Goal: Information Seeking & Learning: Learn about a topic

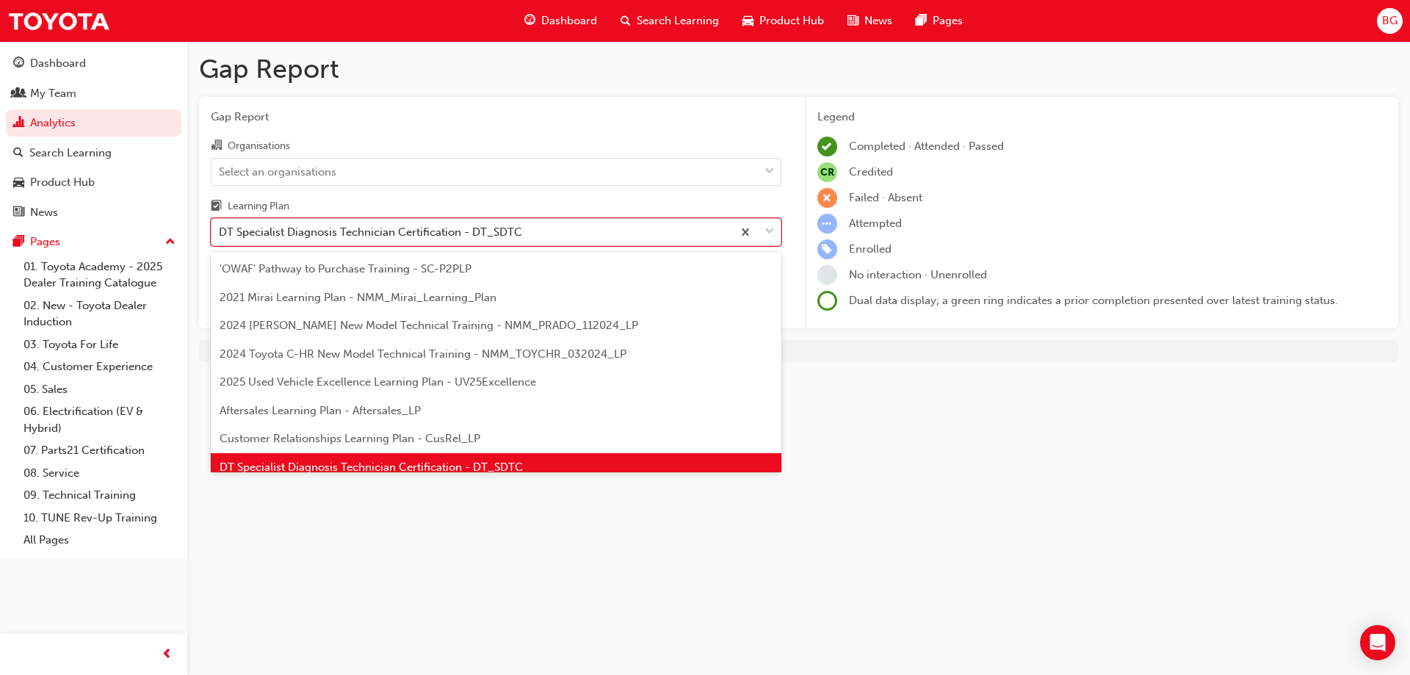
click at [405, 226] on div "DT Specialist Diagnosis Technician Certification - DT_SDTC" at bounding box center [370, 232] width 303 height 17
click at [220, 226] on input "Learning Plan option DT Specialist Diagnosis Technician Certification - DT_SDTC…" at bounding box center [219, 231] width 1 height 12
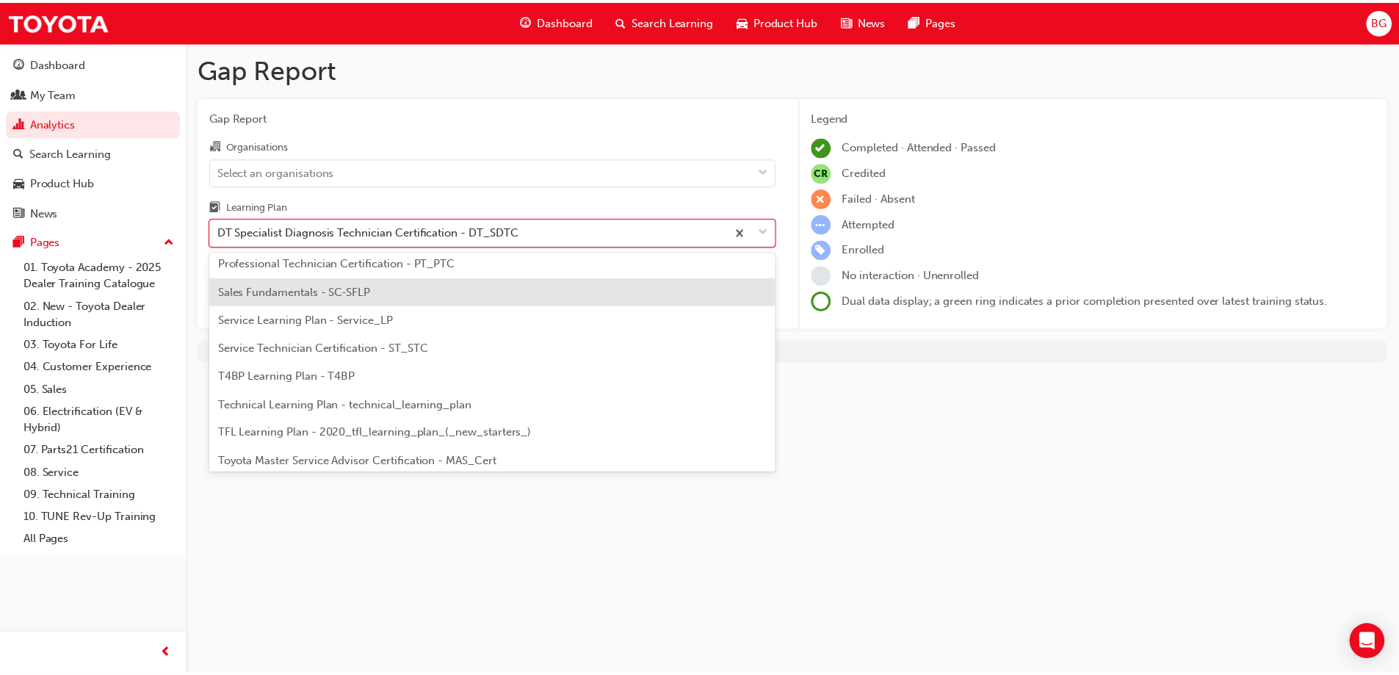
scroll to position [533, 0]
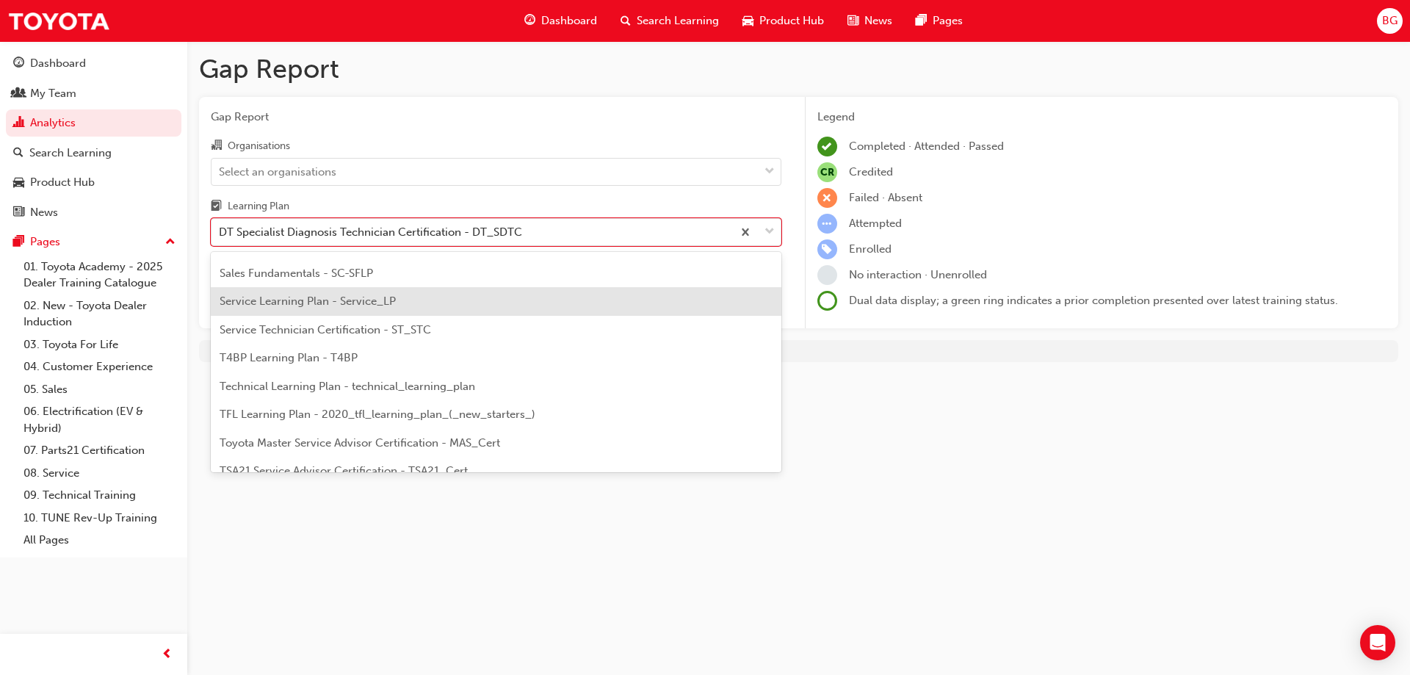
click at [322, 301] on span "Service Learning Plan - Service_LP" at bounding box center [308, 301] width 176 height 13
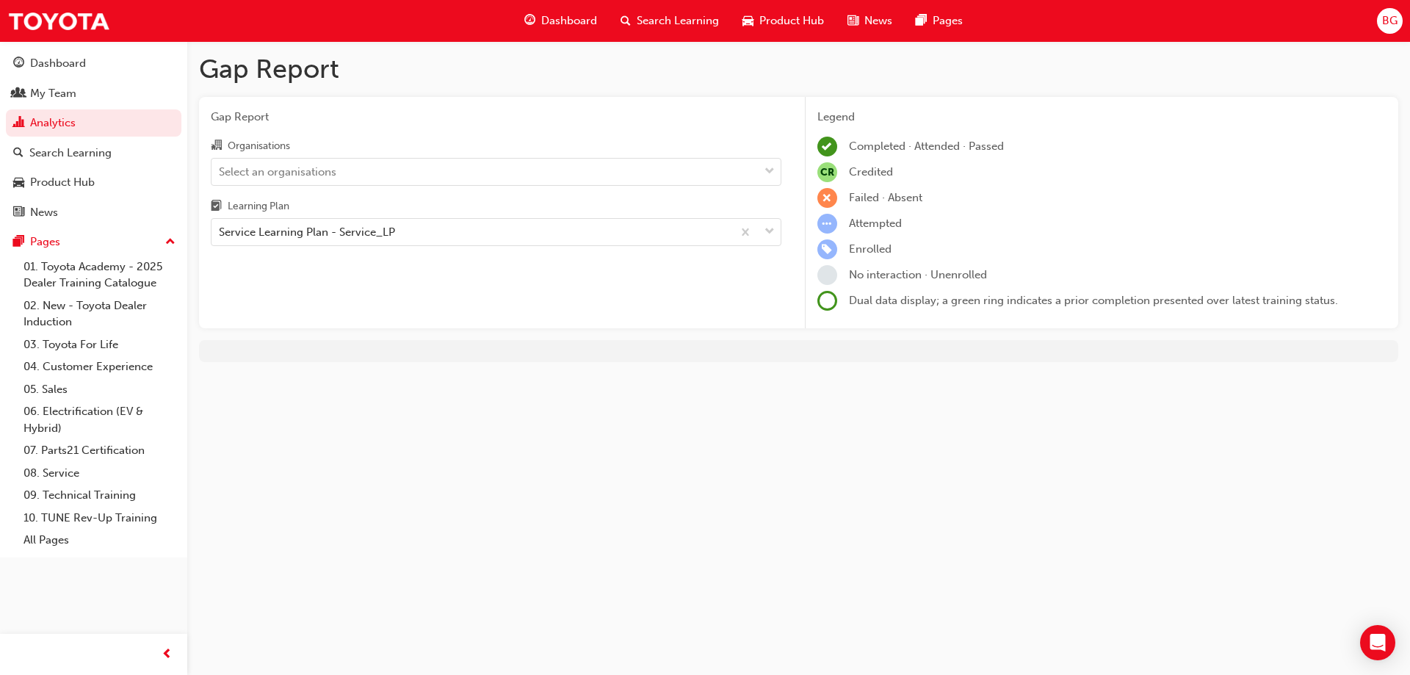
click at [415, 154] on div "Organisations" at bounding box center [496, 147] width 571 height 21
click at [220, 165] on input "Organisations Select an organisations" at bounding box center [219, 171] width 1 height 12
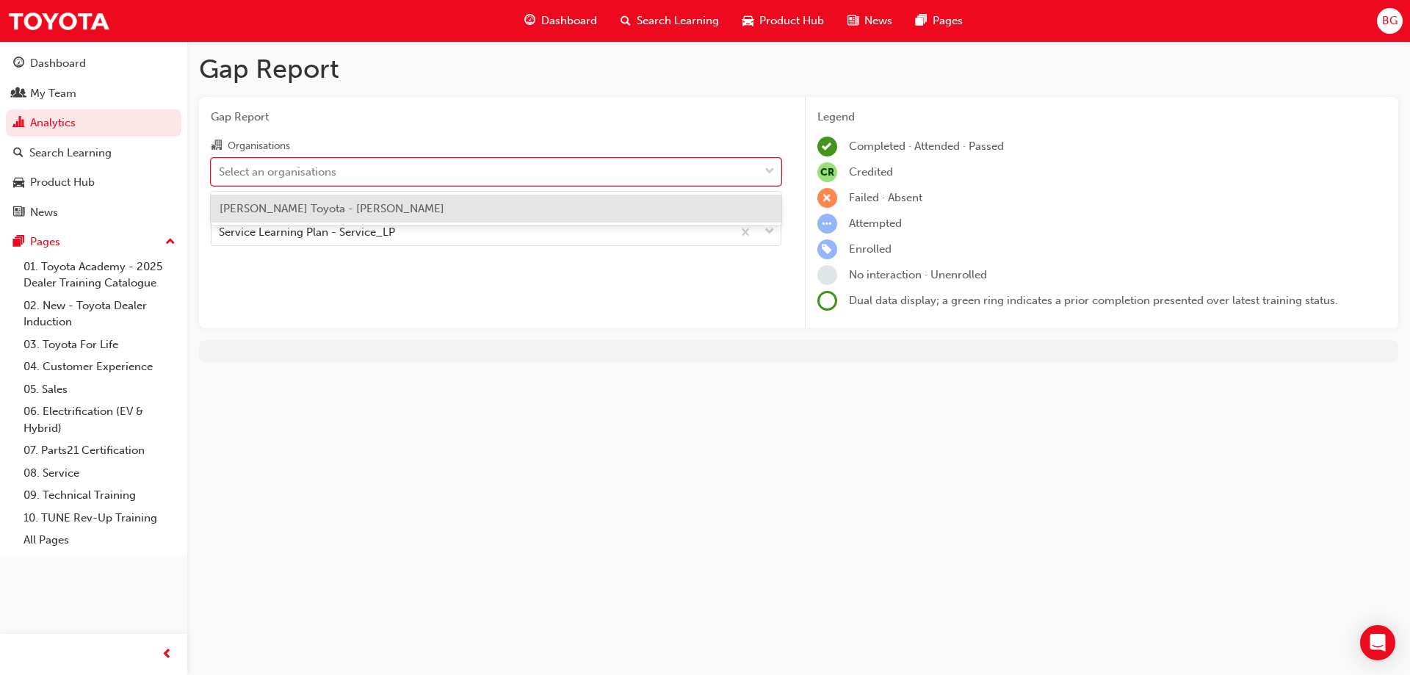
click at [428, 178] on div "Select an organisations" at bounding box center [485, 172] width 547 height 26
click at [220, 177] on input "Organisations option [PERSON_NAME] Toyota - [PERSON_NAME] focused, 1 of 1. 1 re…" at bounding box center [219, 171] width 1 height 12
click at [422, 212] on div "[PERSON_NAME] Toyota - [PERSON_NAME]" at bounding box center [496, 209] width 571 height 29
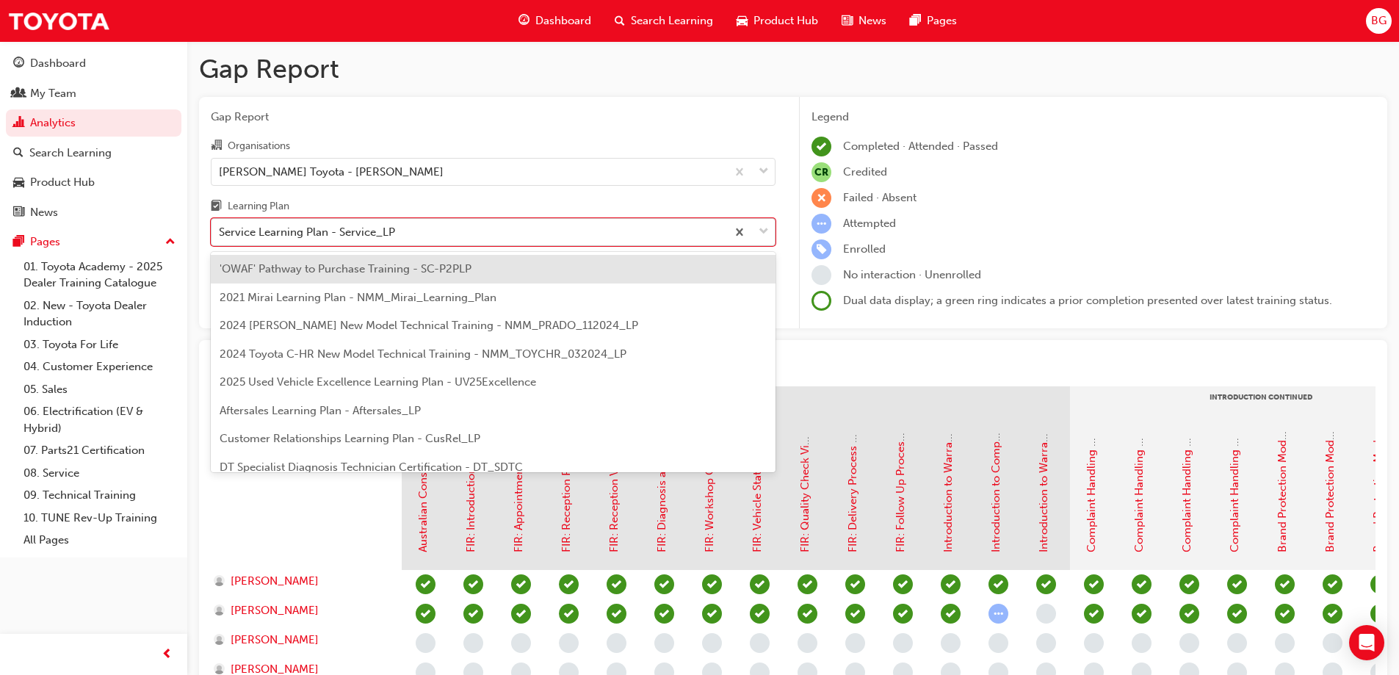
click at [417, 236] on div "Service Learning Plan - Service_LP" at bounding box center [469, 233] width 515 height 26
click at [220, 236] on input "Learning Plan option Service Learning Plan - Service_LP, selected. option 'OWAF…" at bounding box center [219, 231] width 1 height 12
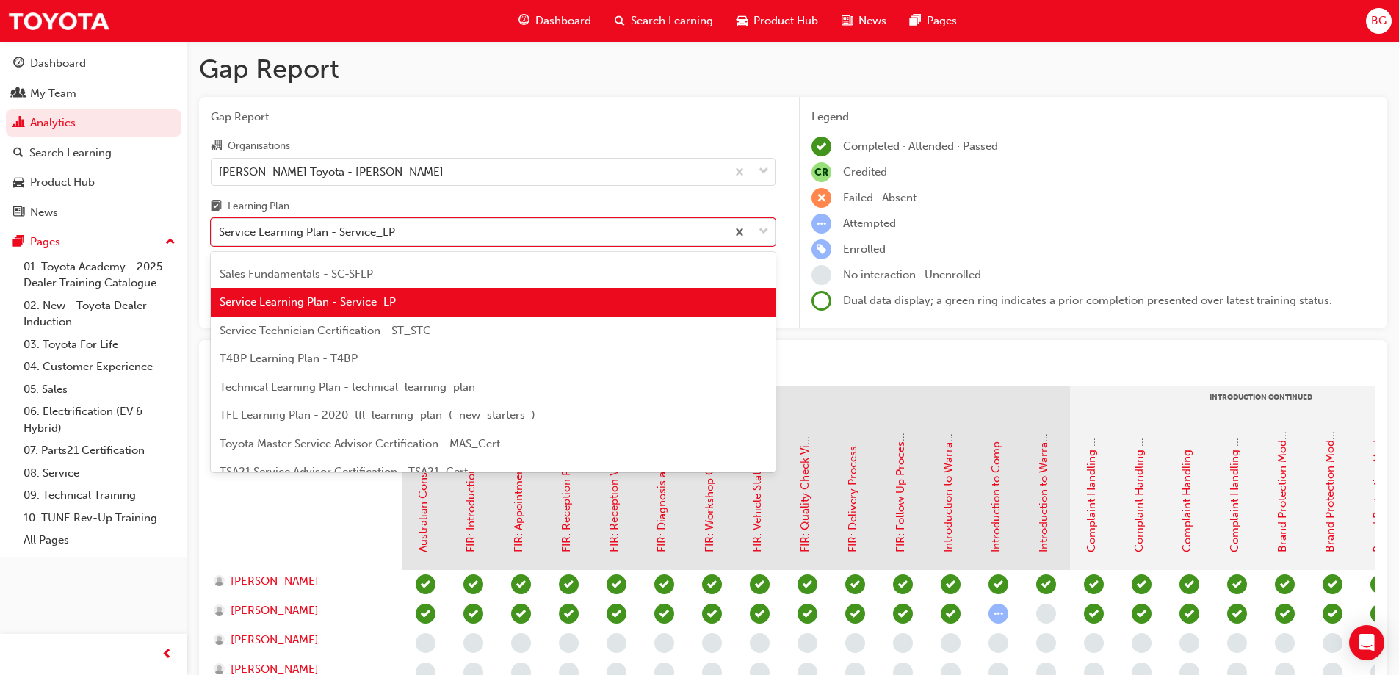
scroll to position [533, 0]
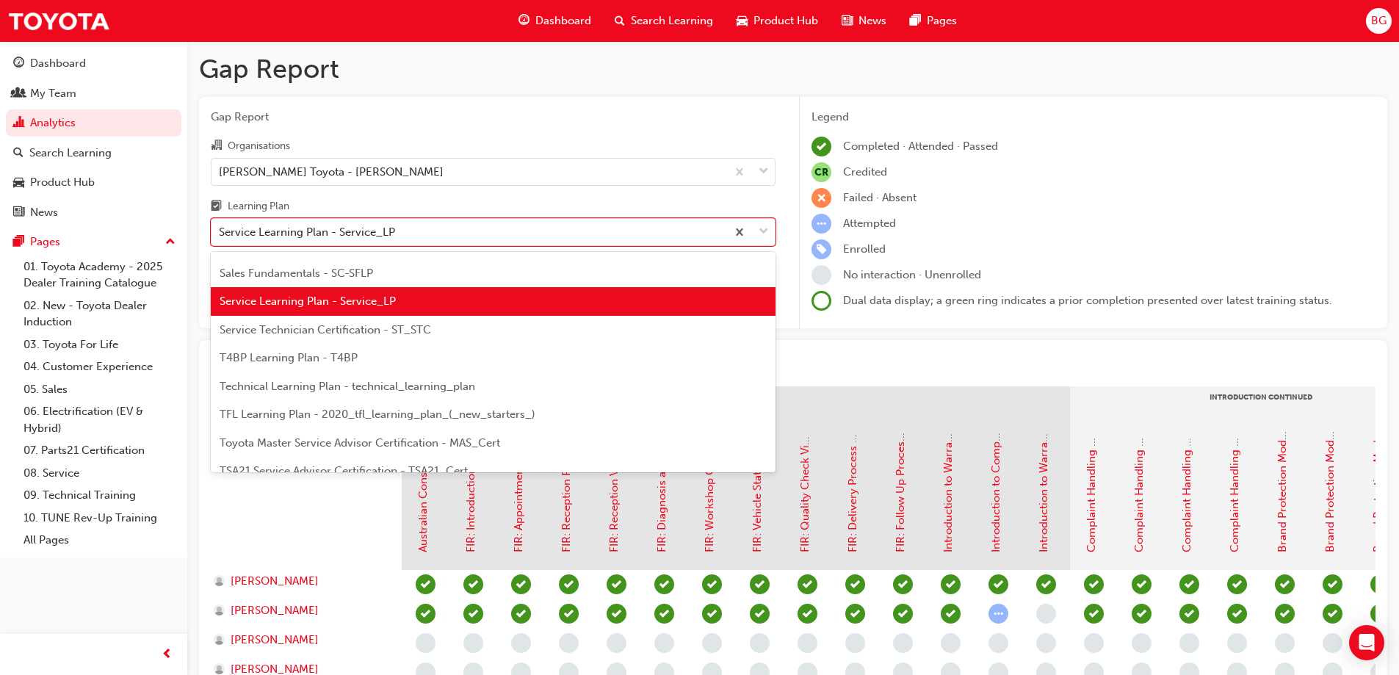
click at [364, 331] on span "Service Technician Certification - ST_STC" at bounding box center [326, 329] width 212 height 13
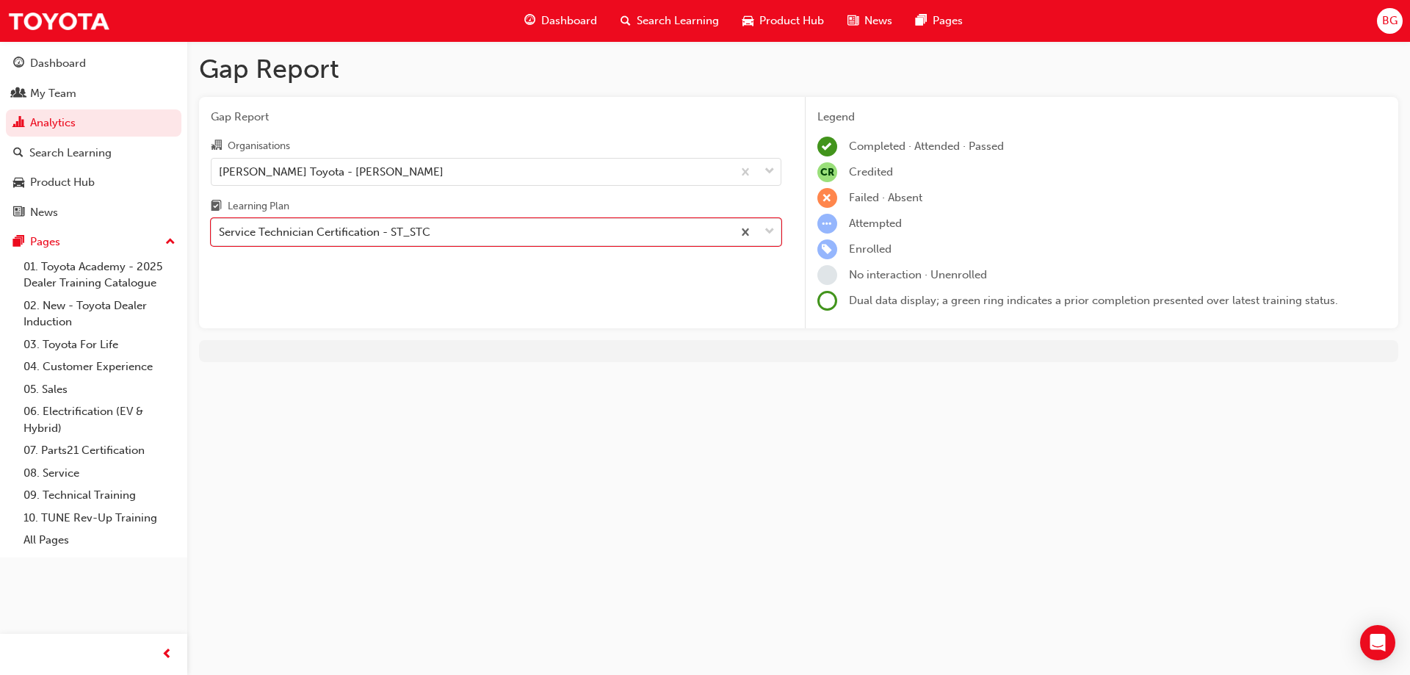
click at [371, 276] on div "Gap Report Organisations [PERSON_NAME] Toyota - [PERSON_NAME] Learning Plan opt…" at bounding box center [496, 213] width 594 height 232
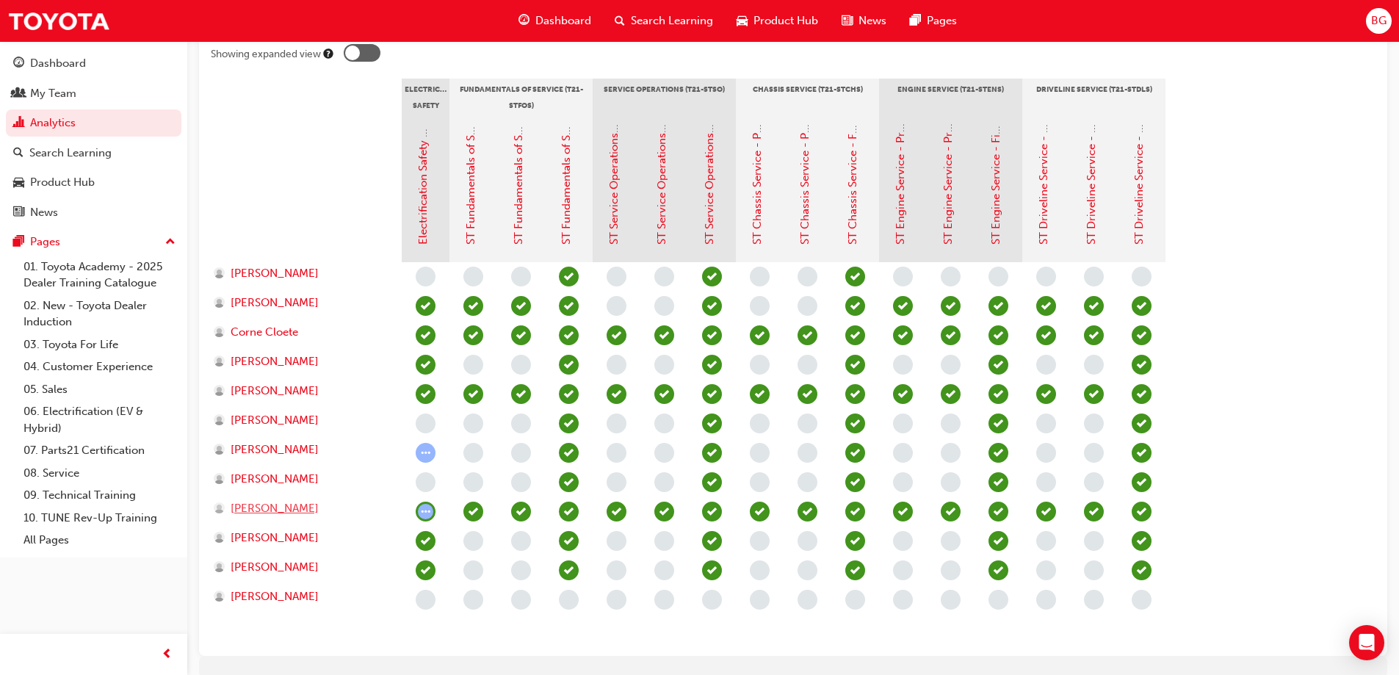
scroll to position [367, 0]
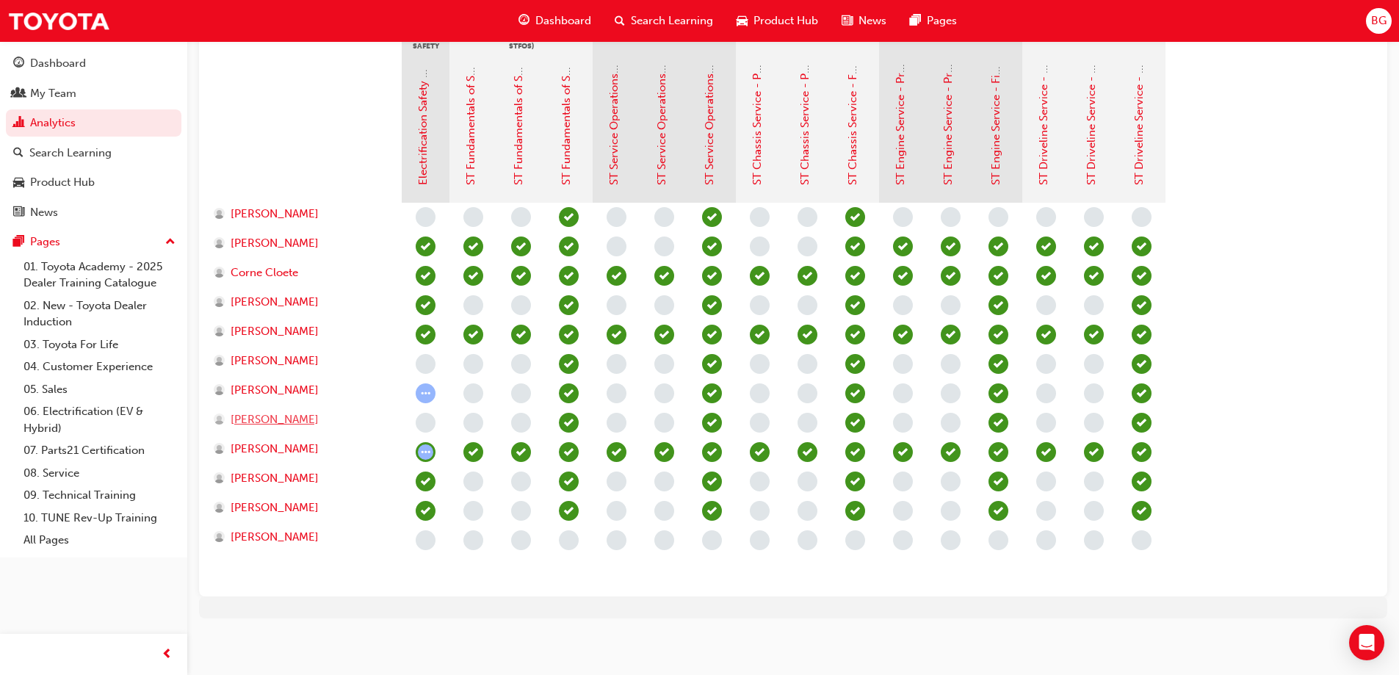
click at [249, 411] on span "[PERSON_NAME]" at bounding box center [275, 419] width 88 height 17
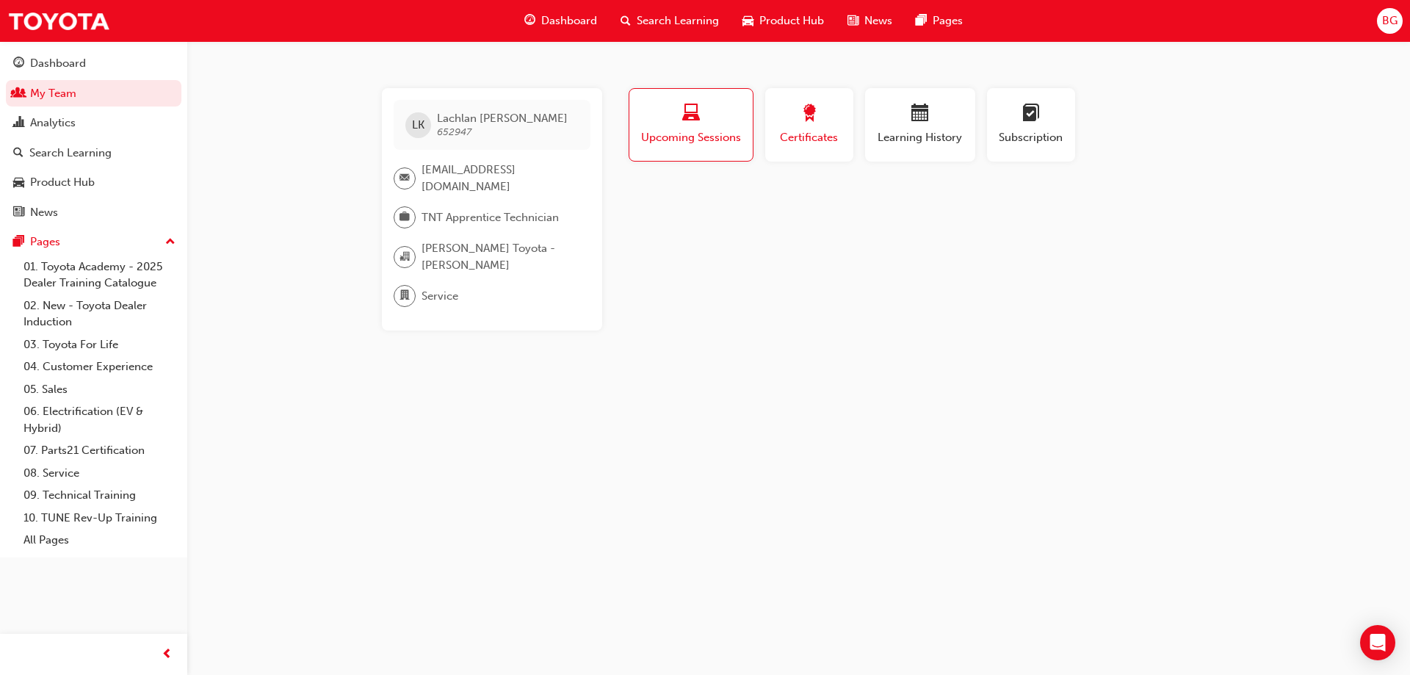
click at [799, 129] on span "Certificates" at bounding box center [809, 137] width 66 height 17
click at [898, 126] on div "button" at bounding box center [920, 115] width 88 height 23
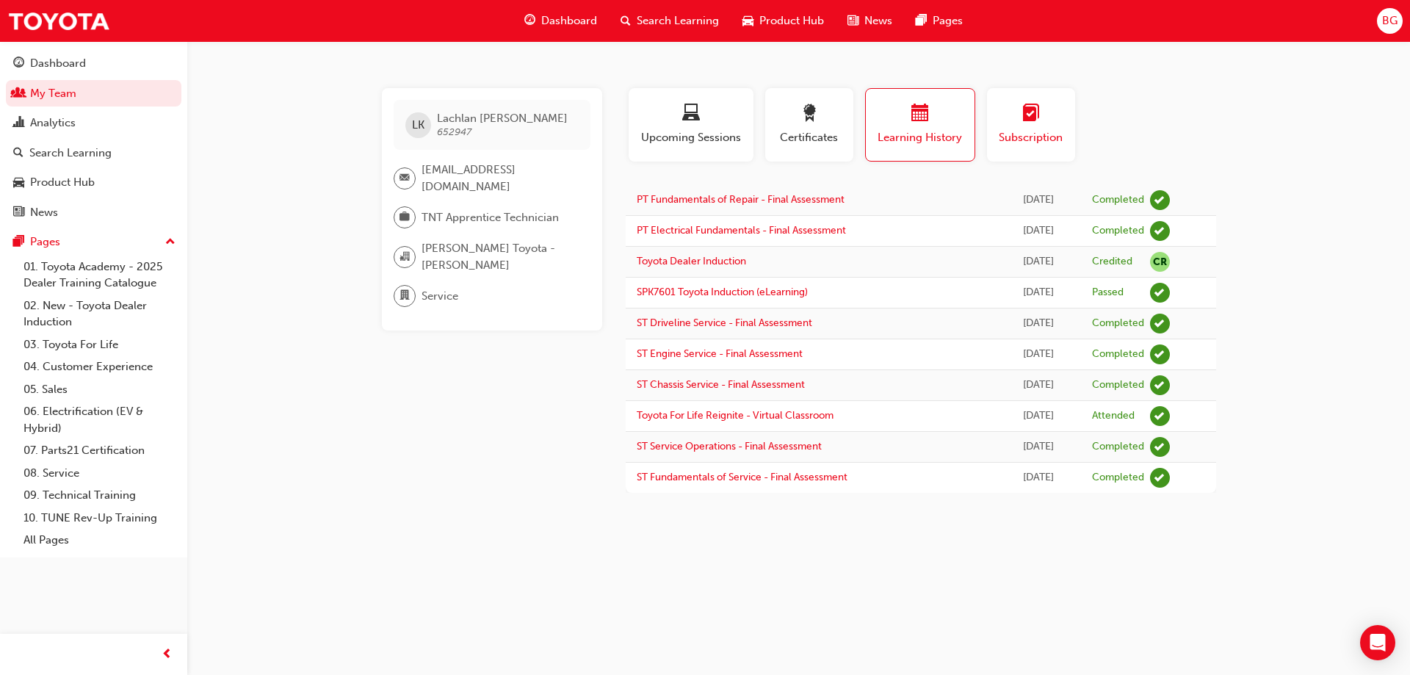
click at [1013, 124] on div "button" at bounding box center [1031, 115] width 66 height 23
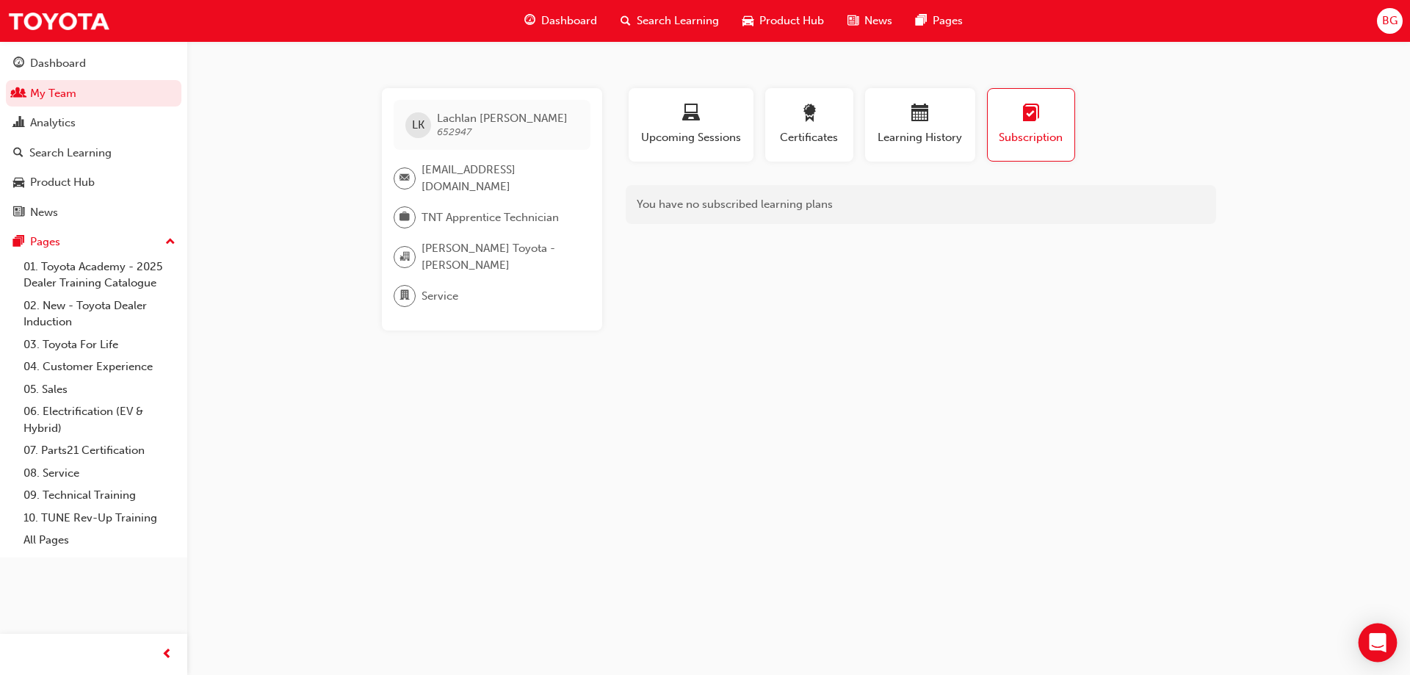
click at [1386, 645] on div "Open Intercom Messenger" at bounding box center [1378, 643] width 39 height 39
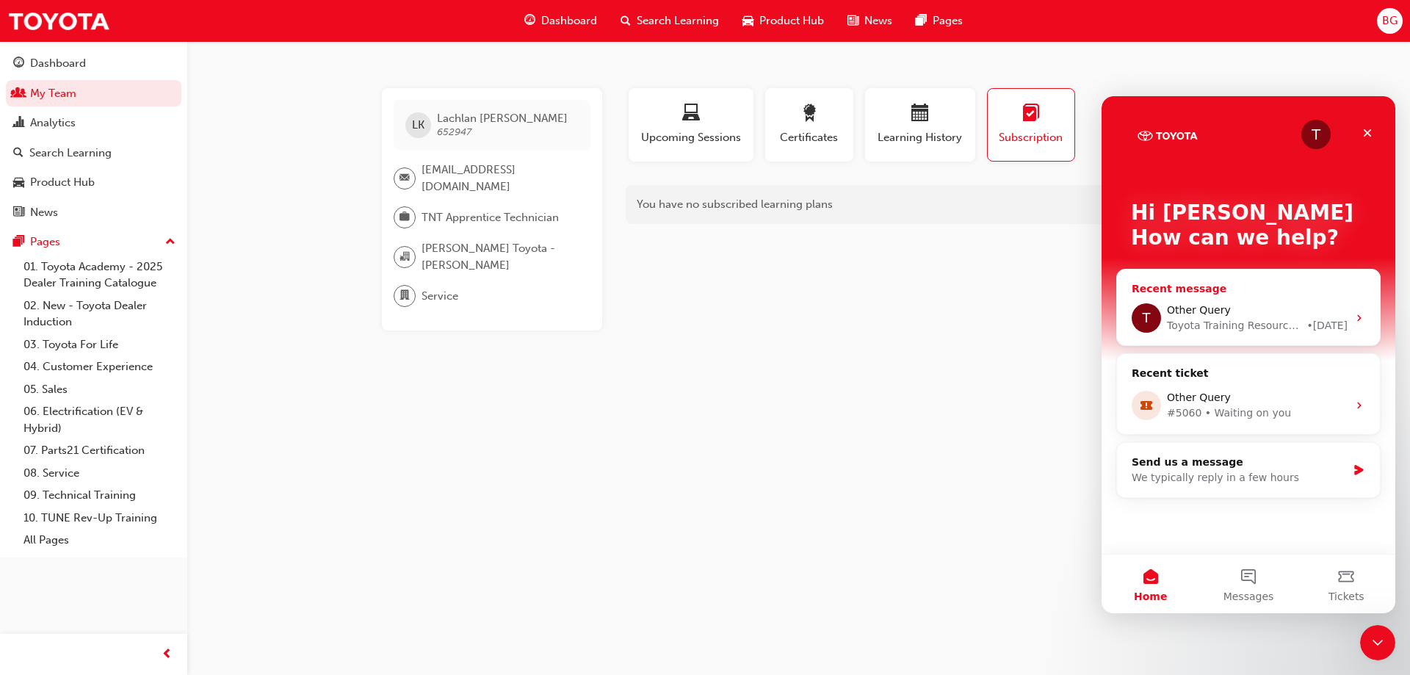
click at [1238, 290] on div "Recent message" at bounding box center [1249, 288] width 234 height 15
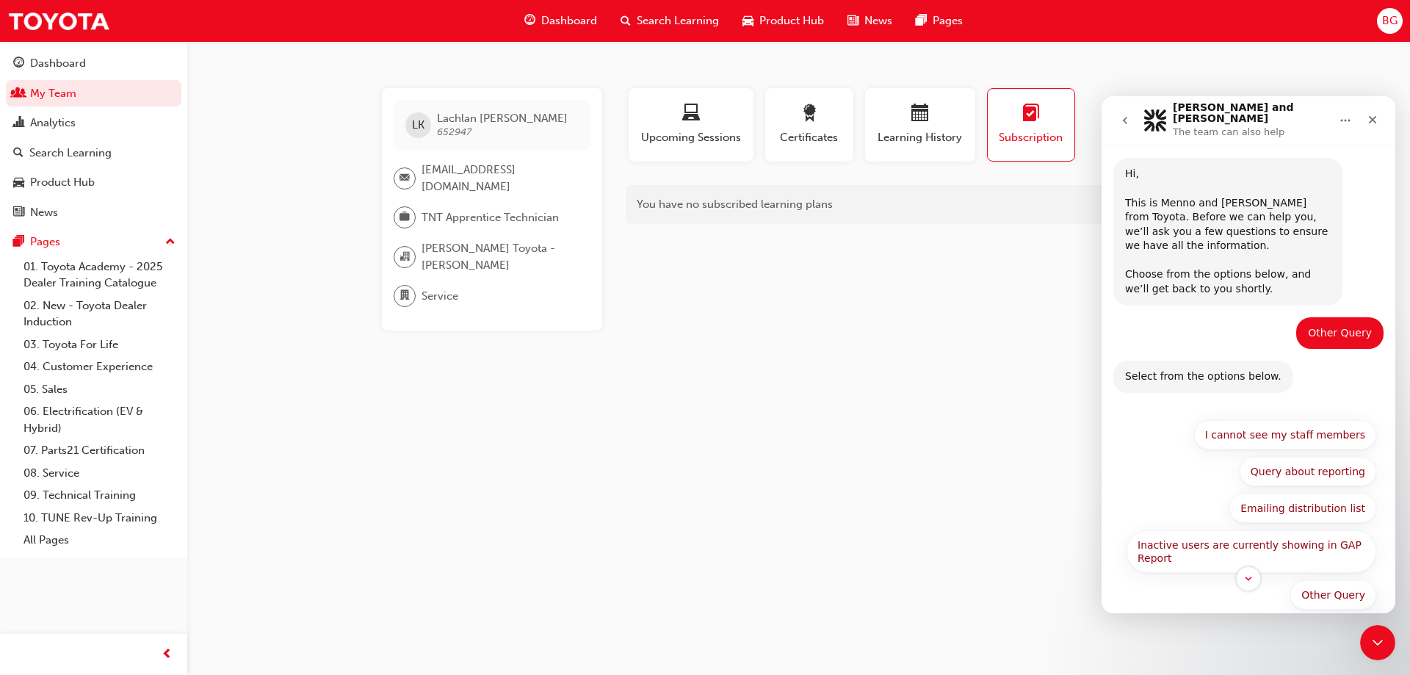
scroll to position [43, 0]
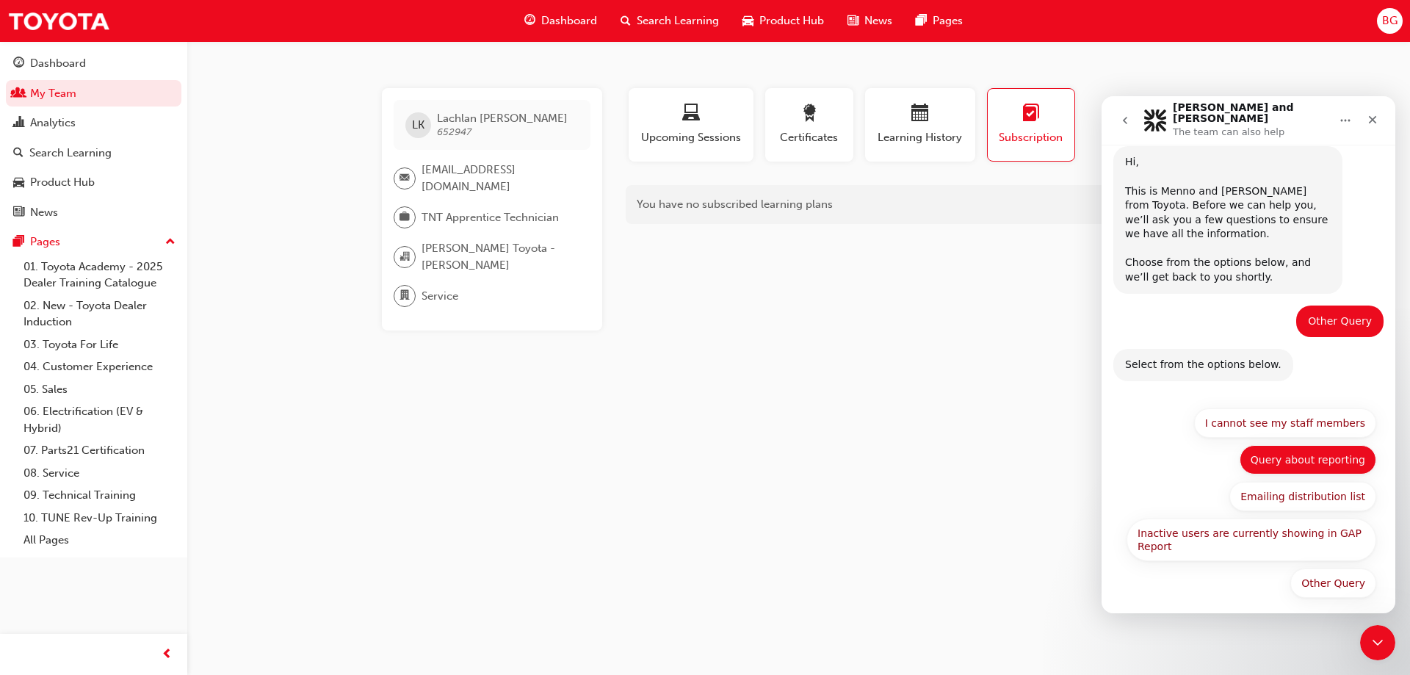
click at [1358, 449] on button "Query about reporting" at bounding box center [1308, 459] width 137 height 29
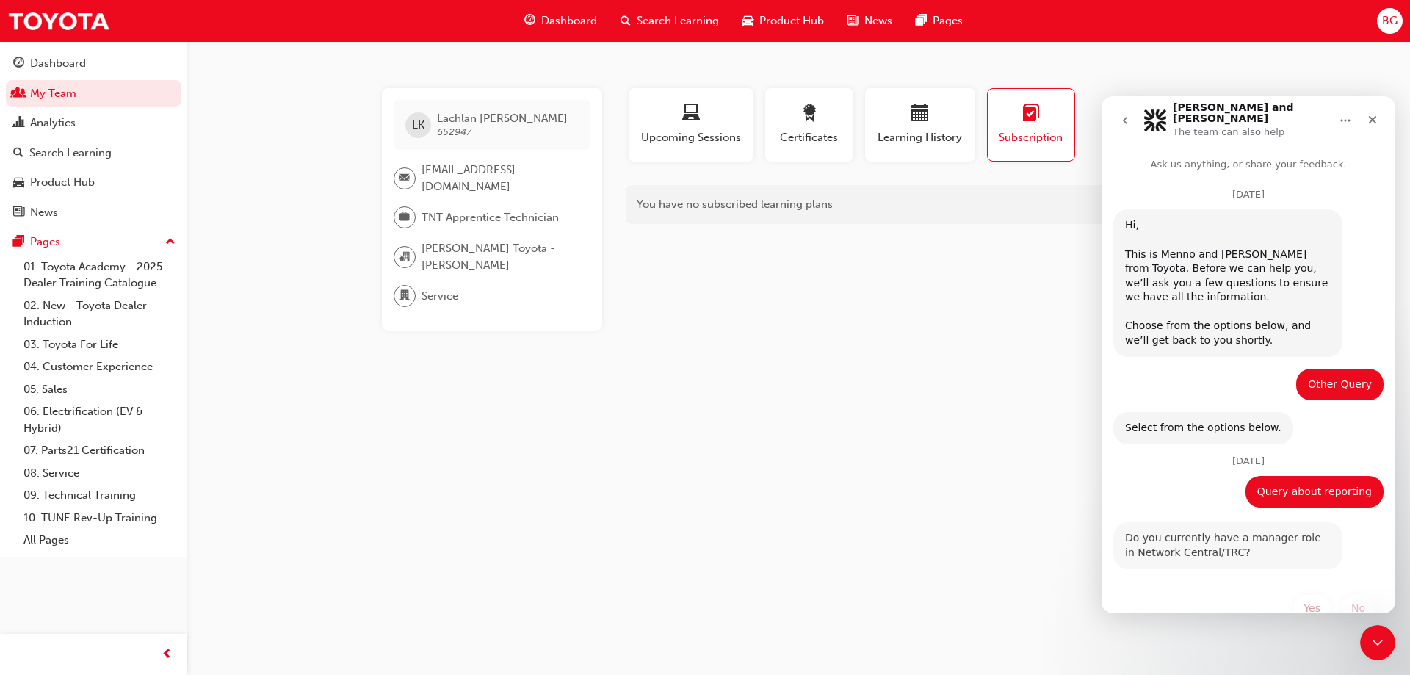
scroll to position [26, 0]
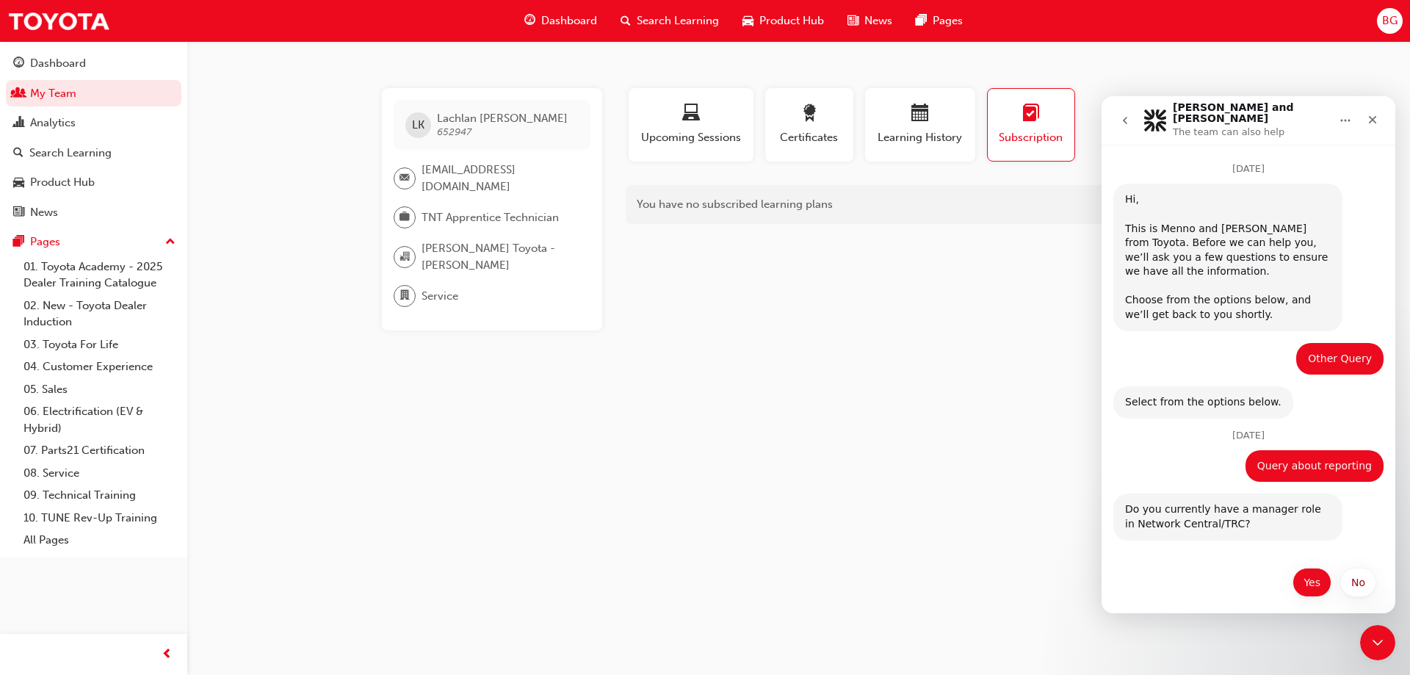
click at [1304, 574] on button "Yes" at bounding box center [1312, 582] width 39 height 29
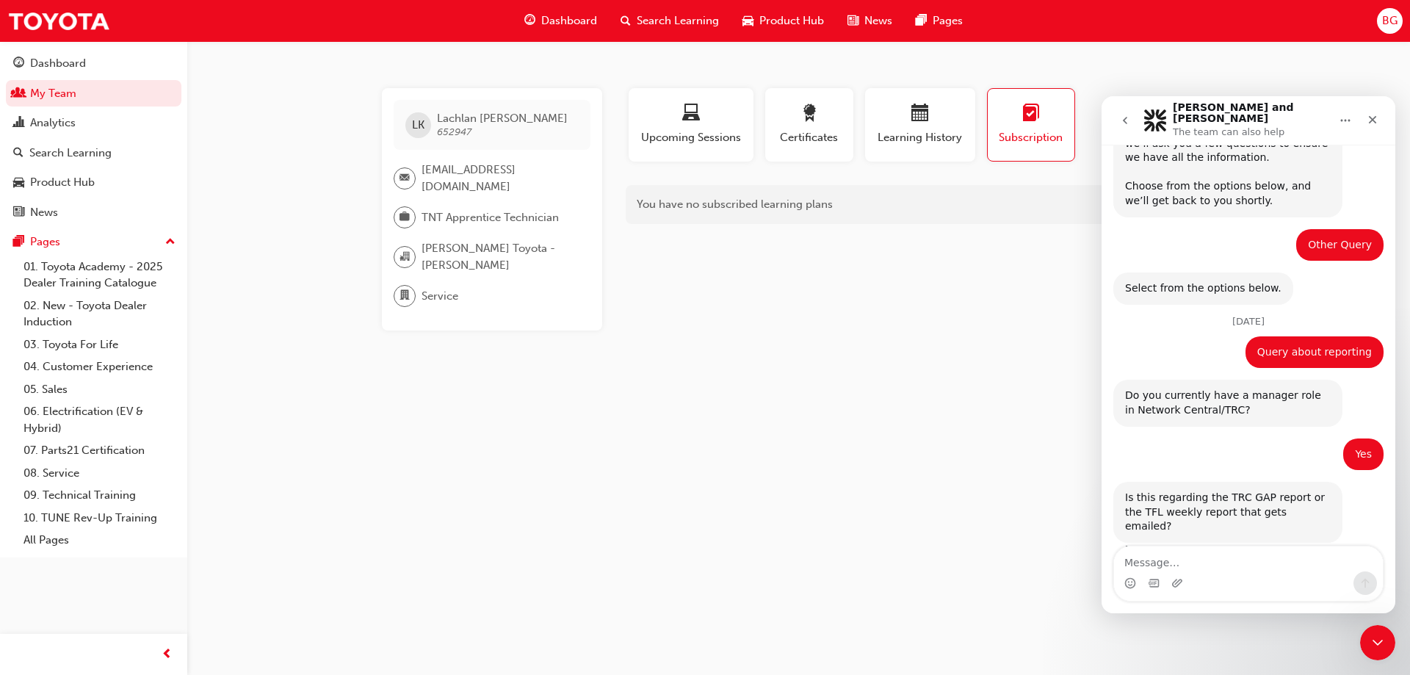
scroll to position [143, 0]
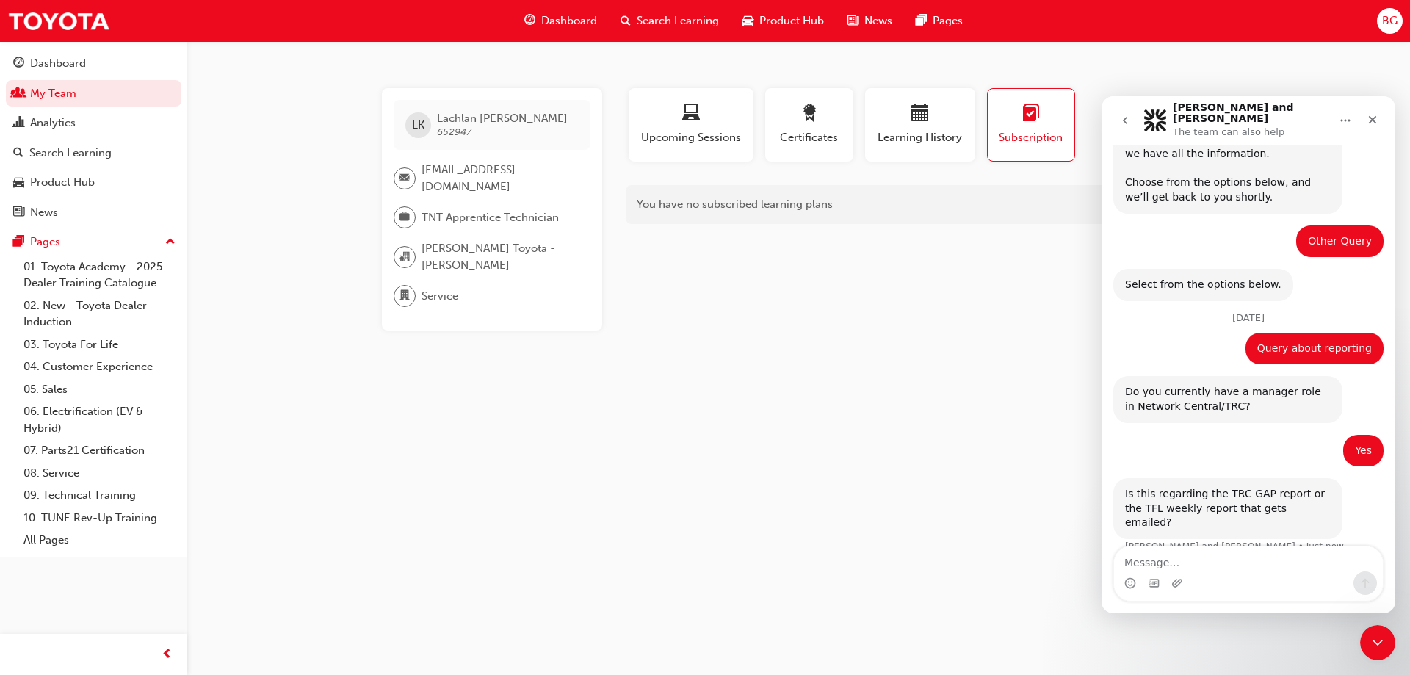
click at [1255, 567] on textarea "Message…" at bounding box center [1248, 558] width 269 height 25
type textarea "Other concern"
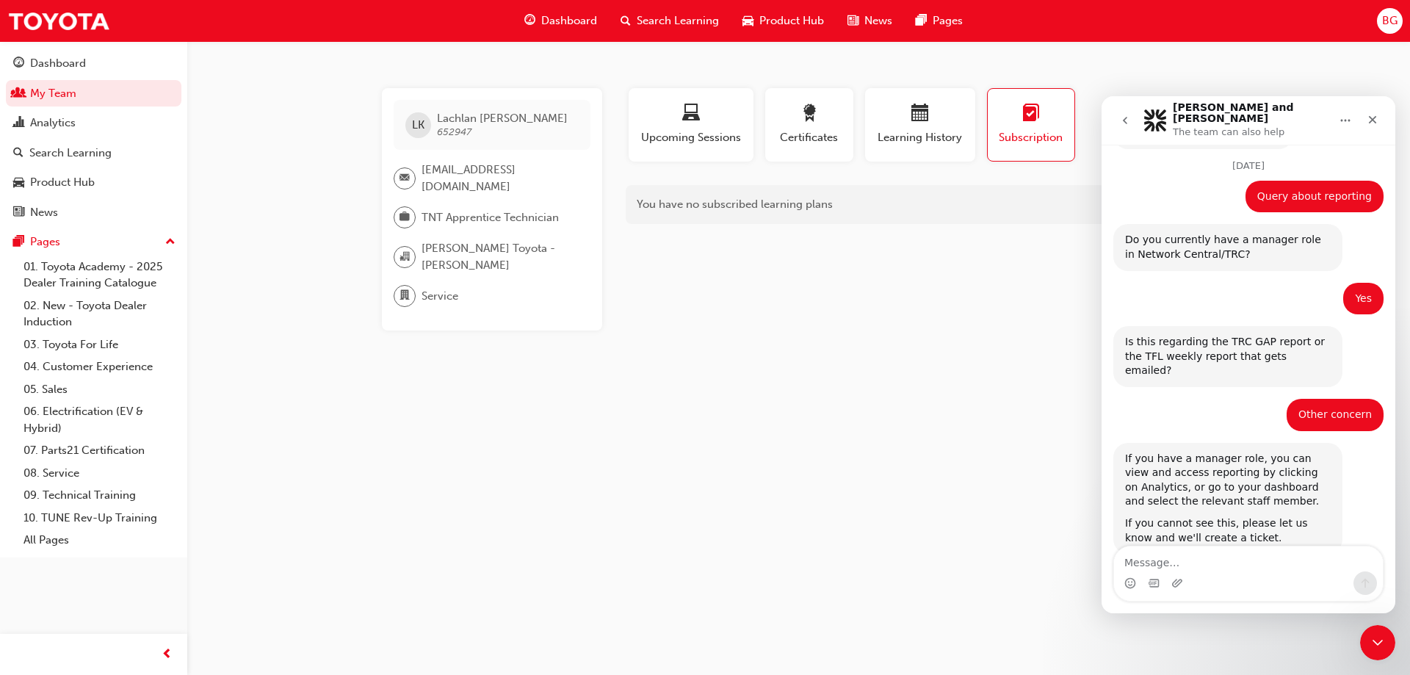
scroll to position [310, 0]
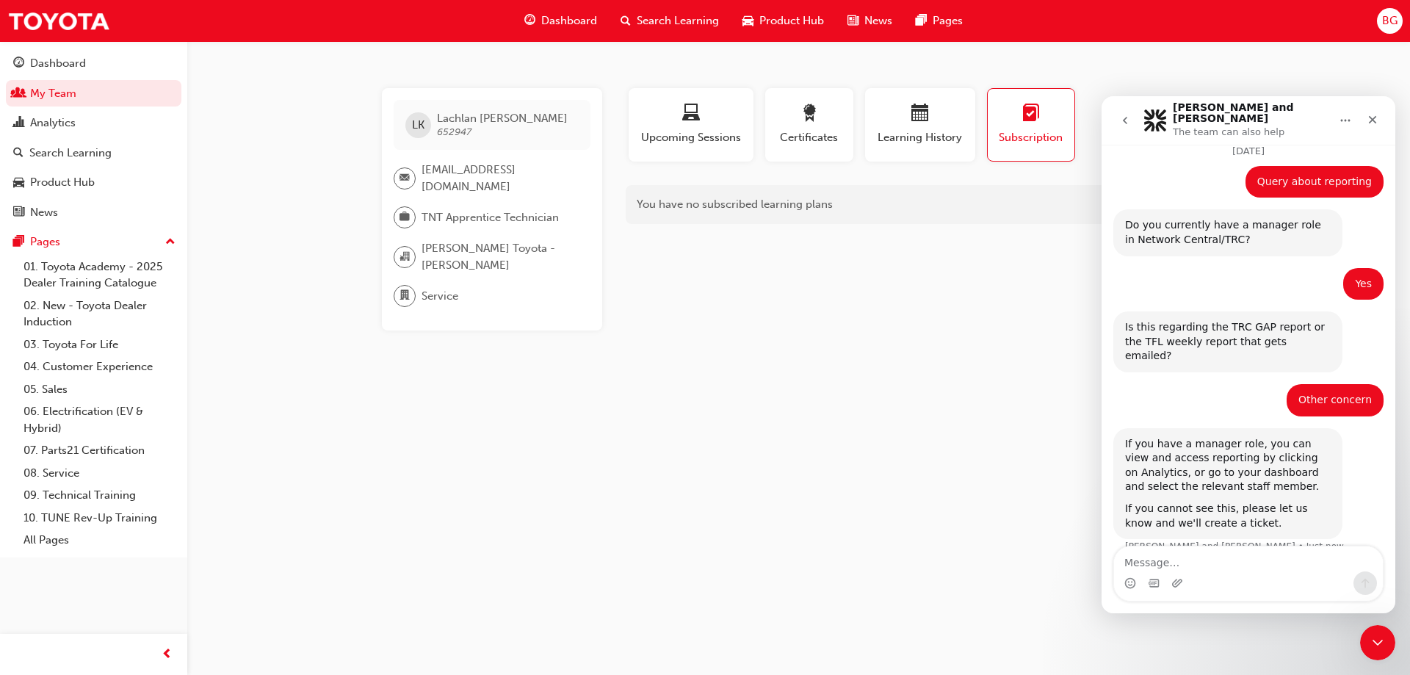
click at [1203, 559] on textarea "Message…" at bounding box center [1248, 558] width 269 height 25
type textarea "I need a ticket created"
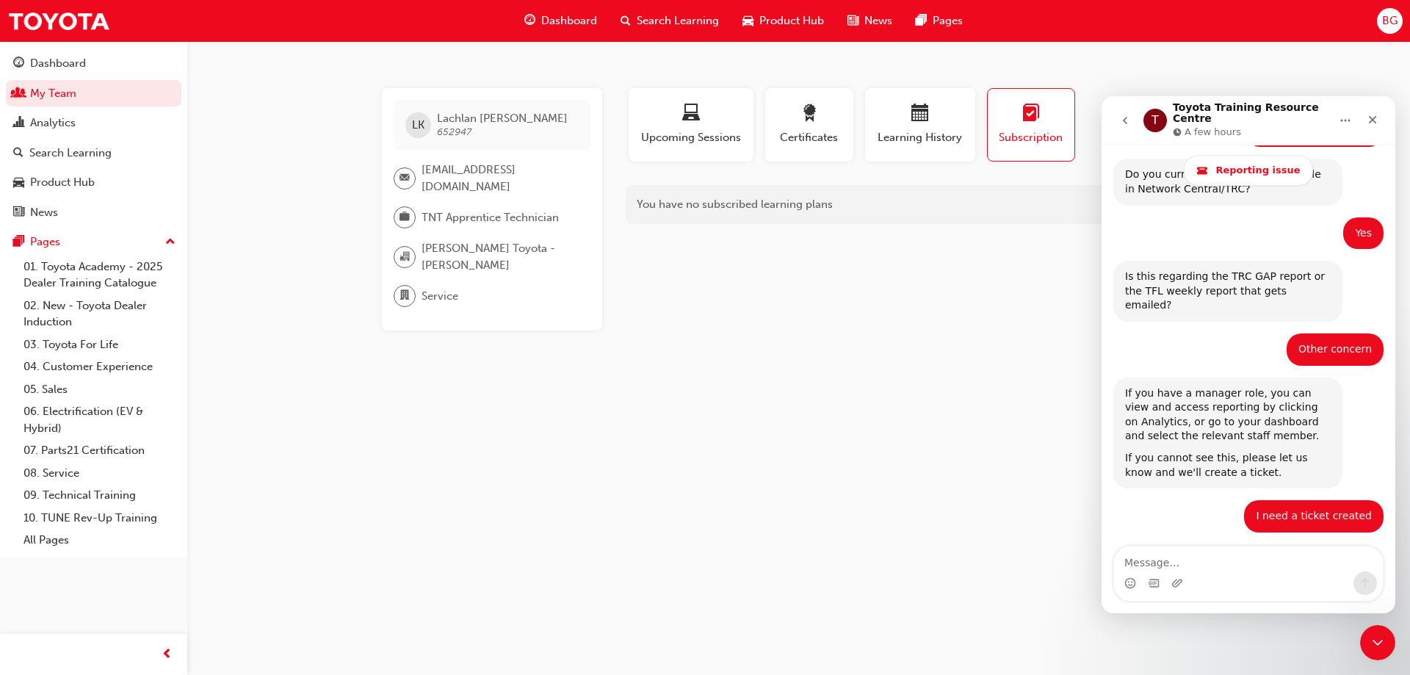
scroll to position [560, 0]
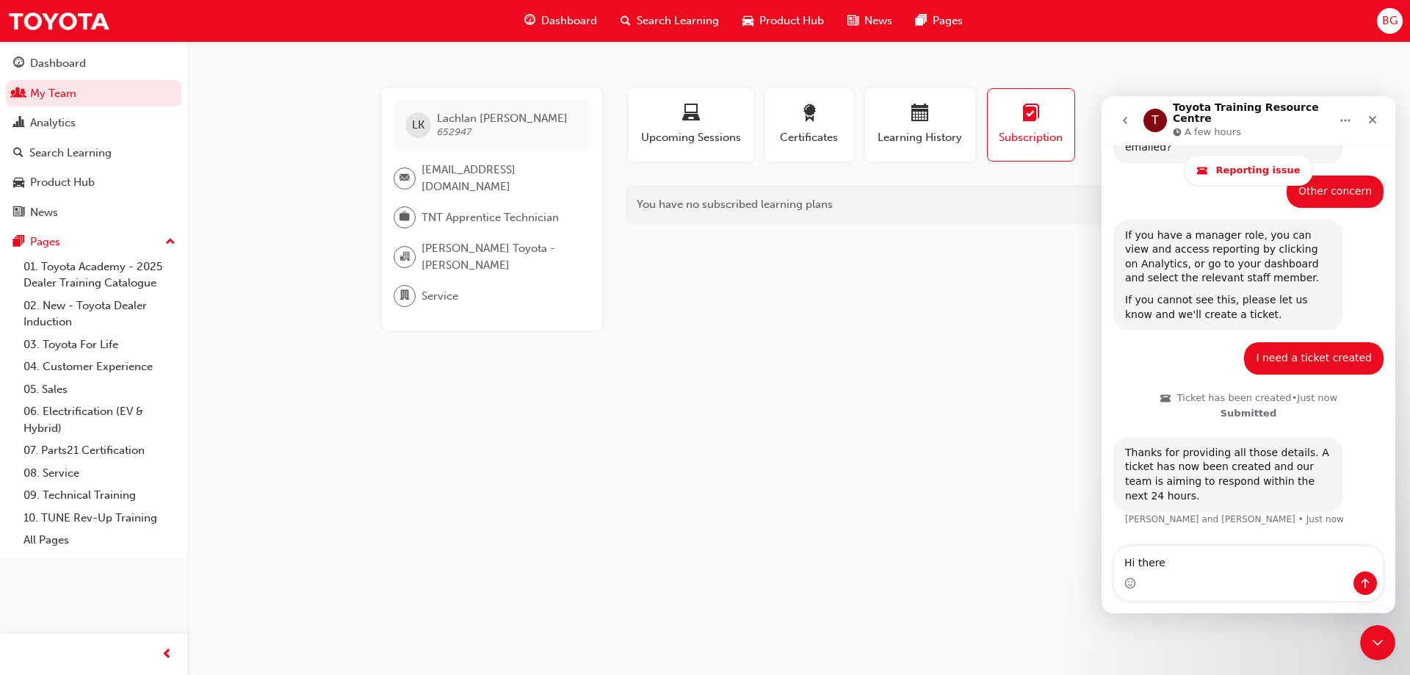
type textarea "Hi there,"
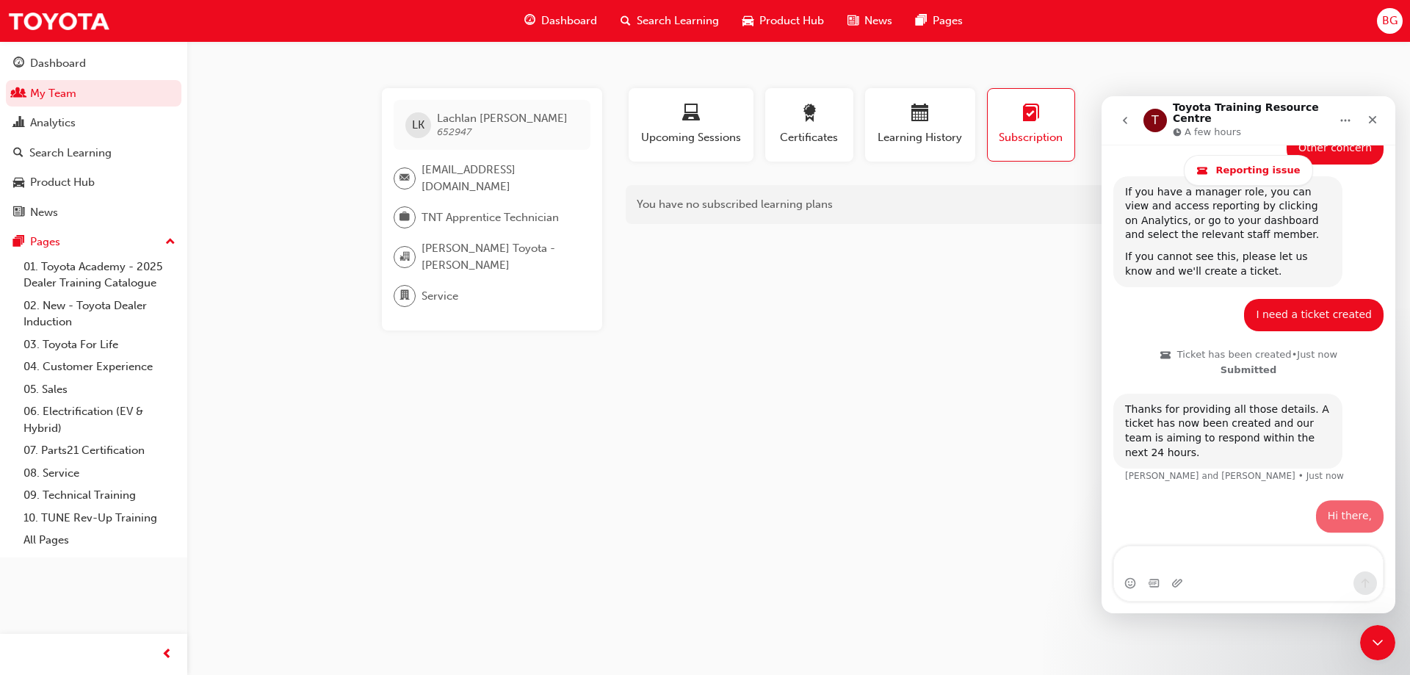
scroll to position [618, 0]
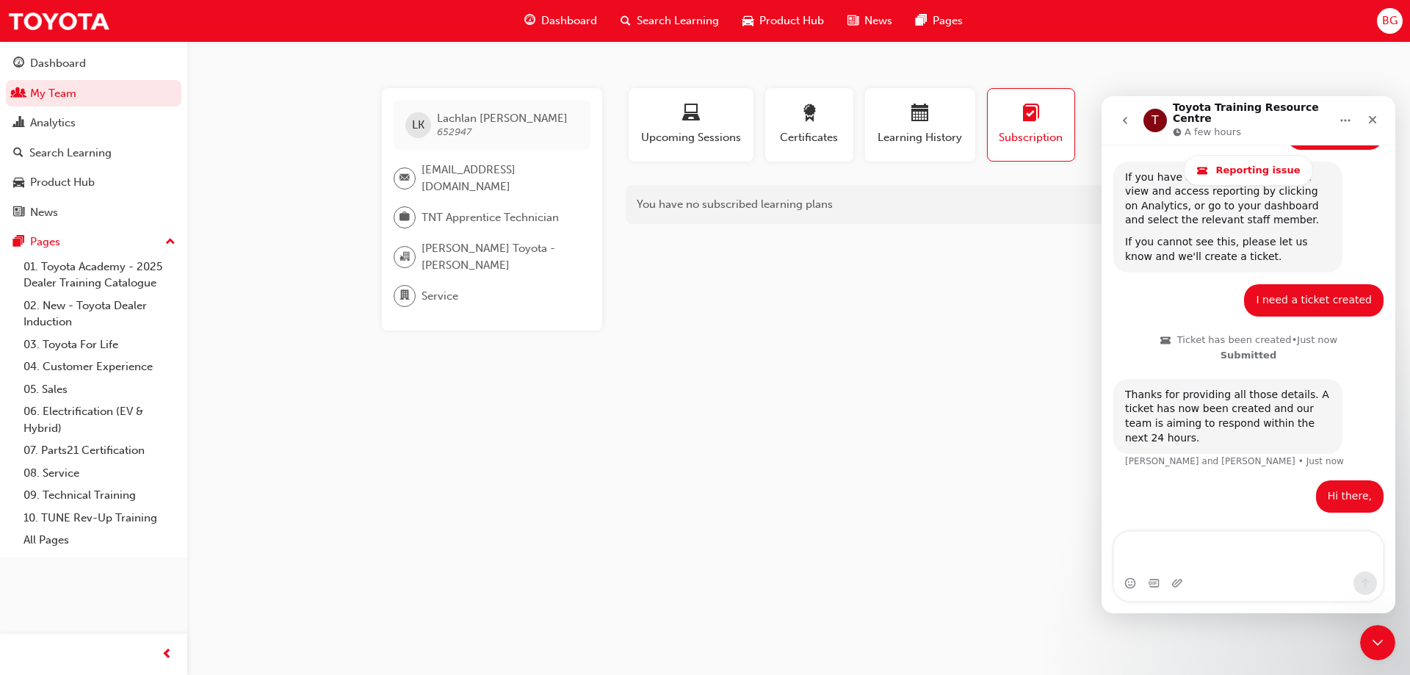
type textarea "I"
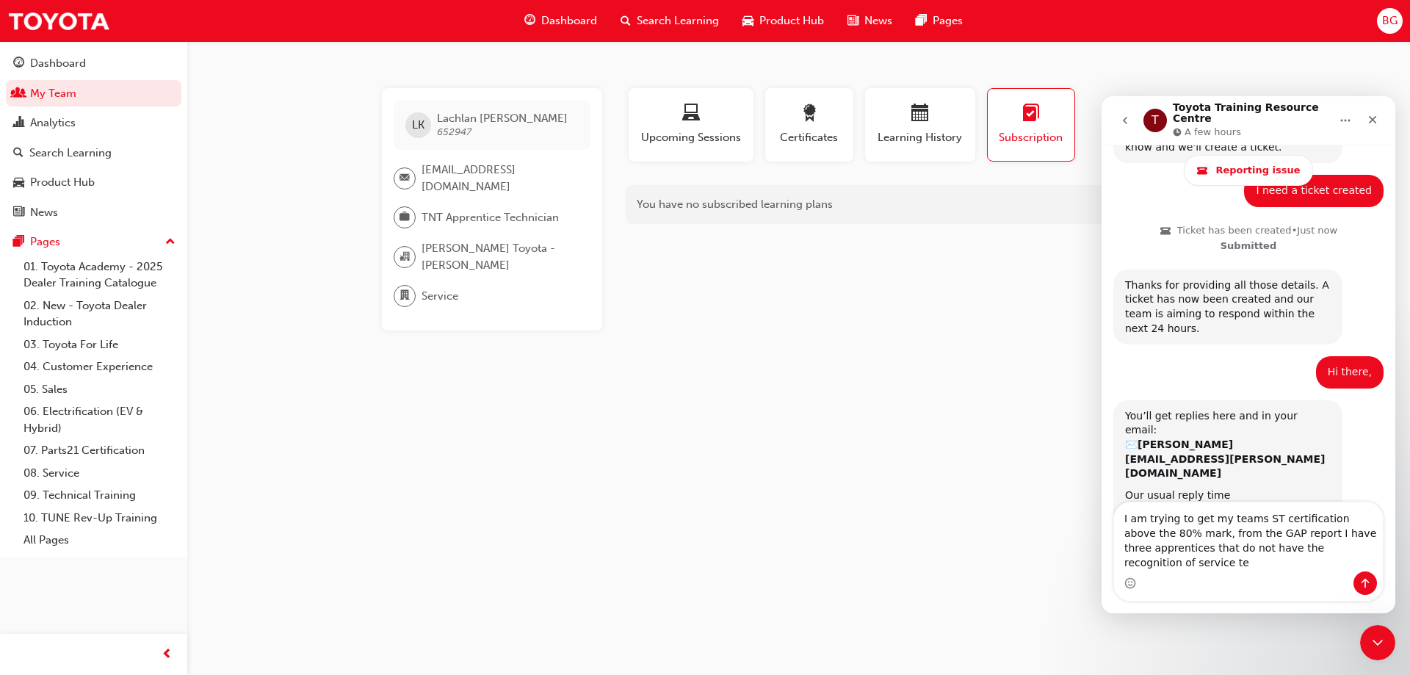
scroll to position [742, 0]
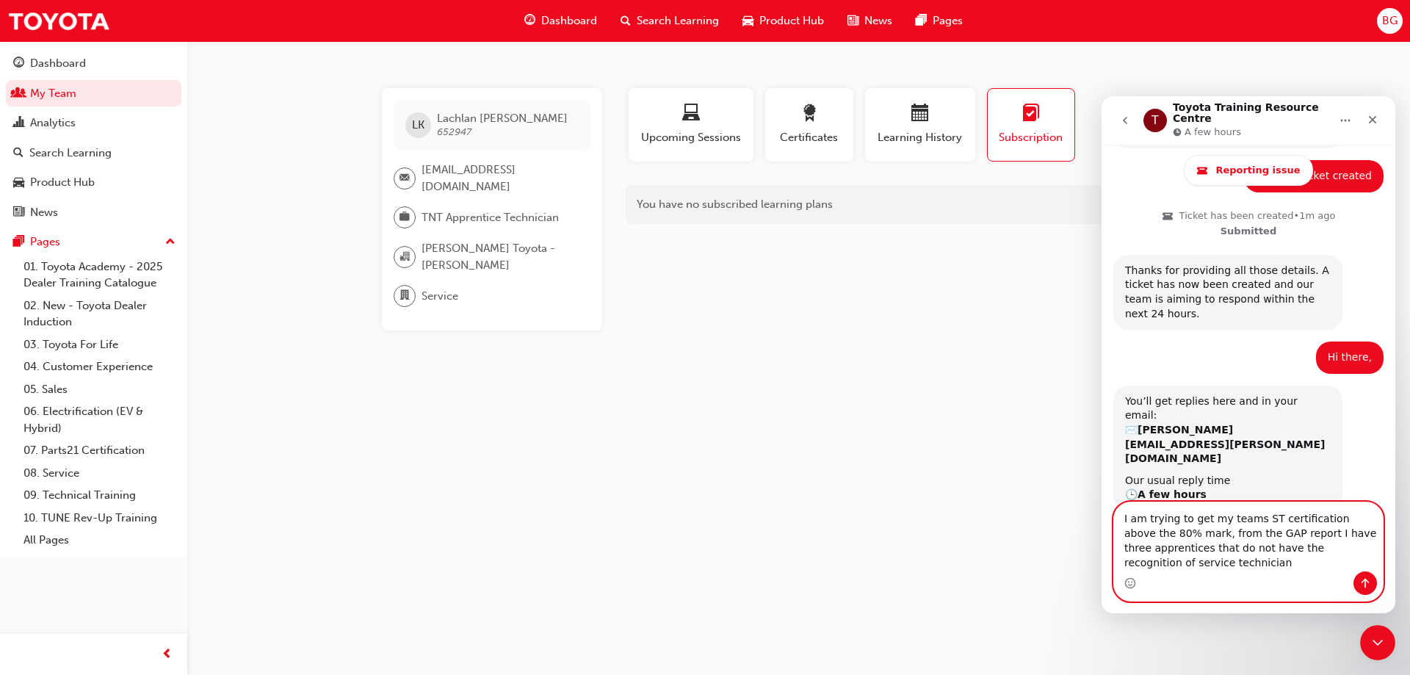
click at [1177, 559] on textarea "I am trying to get my teams ST certification above the 80% mark, from the GAP r…" at bounding box center [1248, 536] width 269 height 69
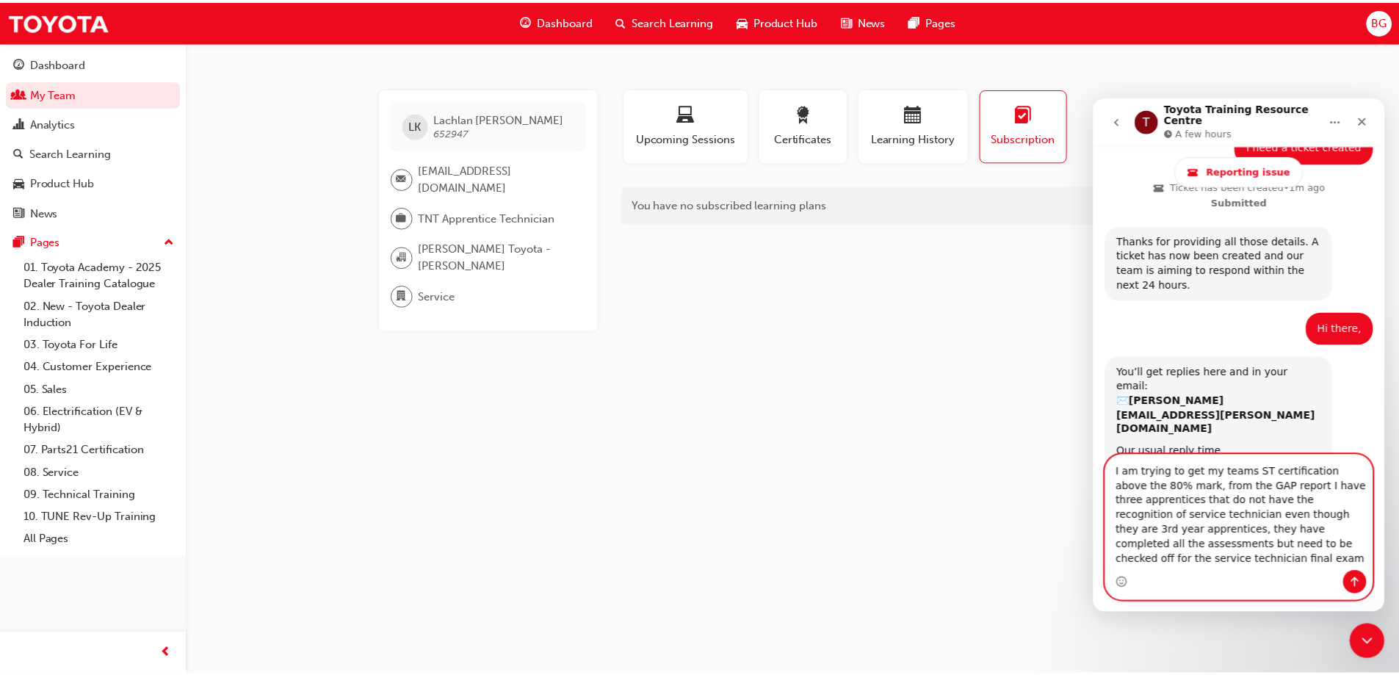
scroll to position [786, 0]
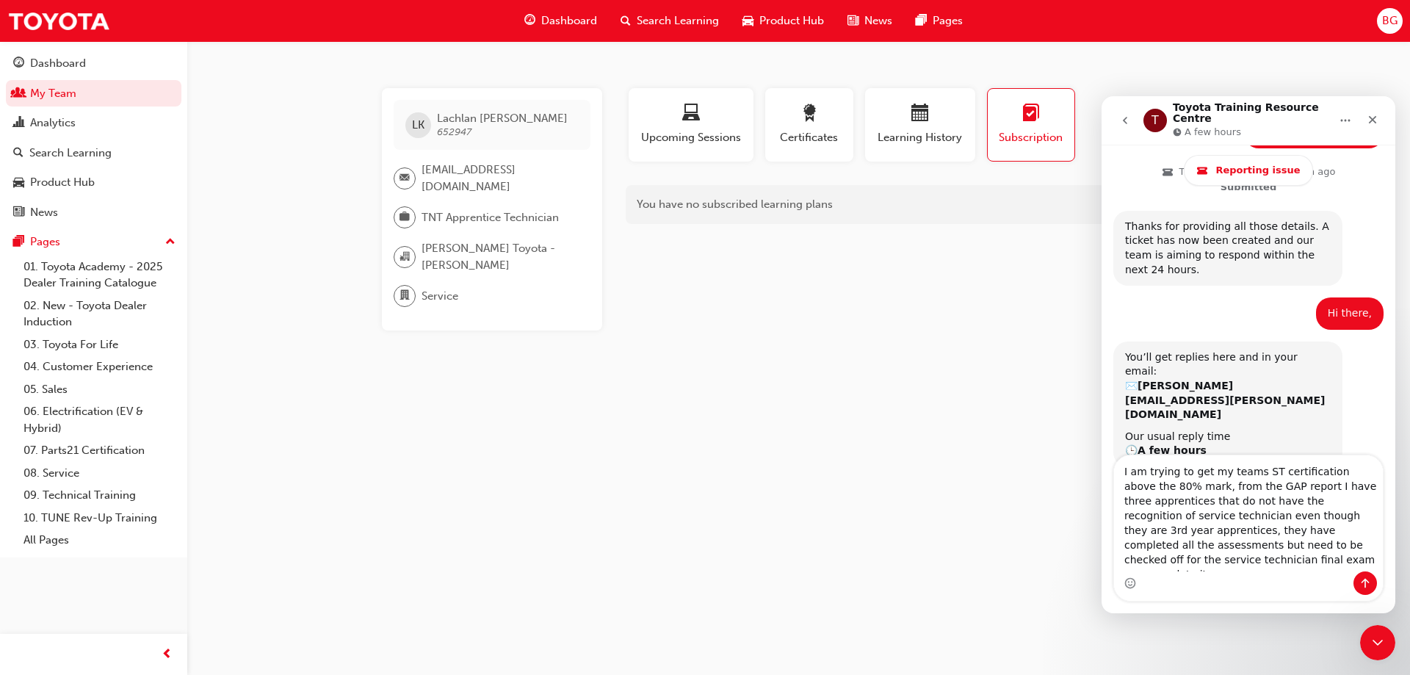
drag, startPoint x: 1227, startPoint y: 582, endPoint x: 1119, endPoint y: 514, distance: 127.4
click at [1116, 508] on div "I am trying to get my teams ST certification above the 80% mark, from the GAP r…" at bounding box center [1248, 527] width 269 height 145
drag, startPoint x: 1194, startPoint y: 563, endPoint x: 1130, endPoint y: 428, distance: 149.1
click html "T Toyota Training Resource Centre A few hours Reporting issue Ask us anything, …"
click at [43, 69] on div "Dashboard" at bounding box center [58, 63] width 56 height 17
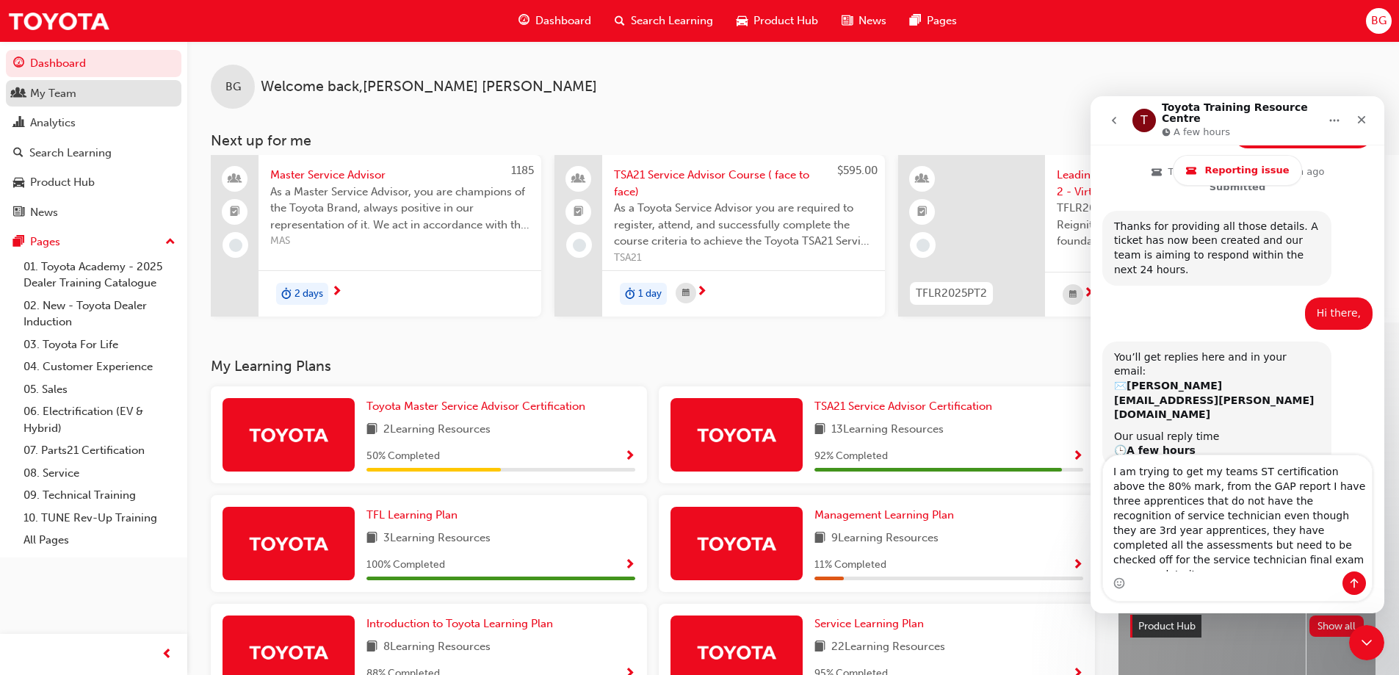
click at [76, 95] on div "My Team" at bounding box center [53, 93] width 46 height 17
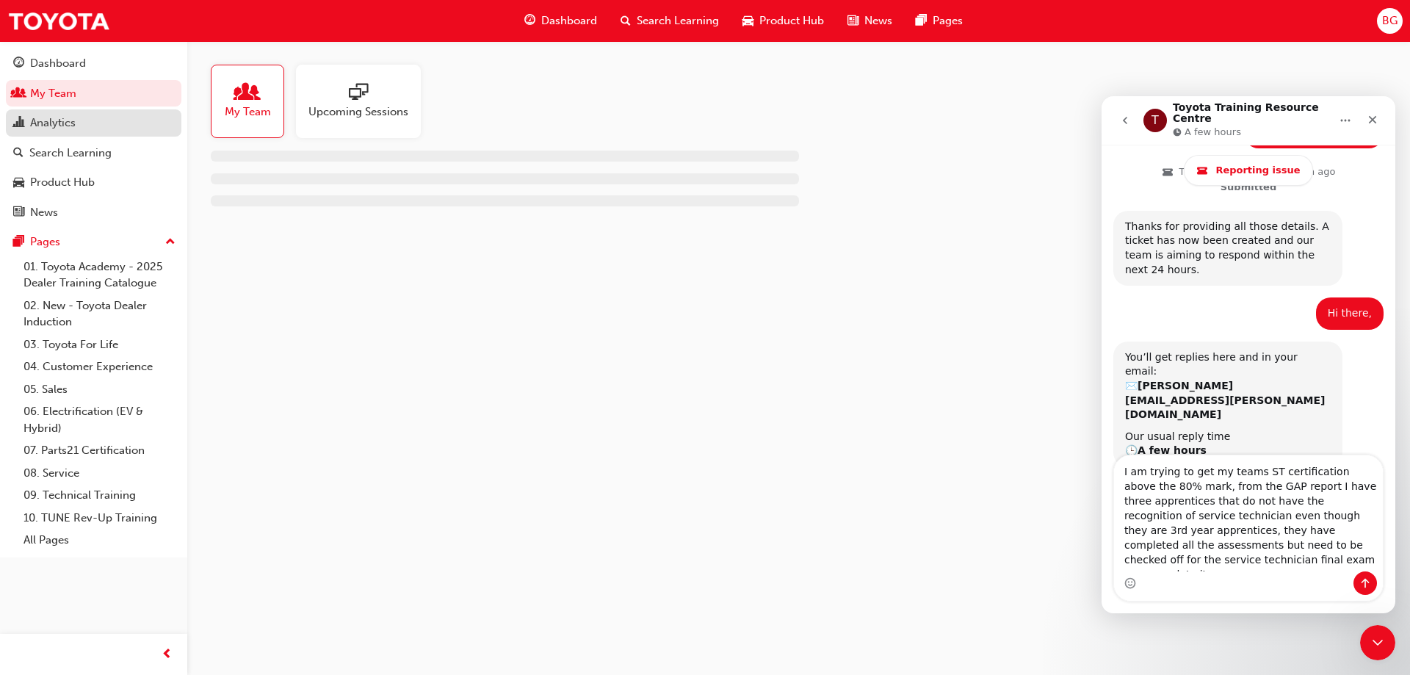
click at [84, 126] on div "Analytics" at bounding box center [93, 123] width 161 height 18
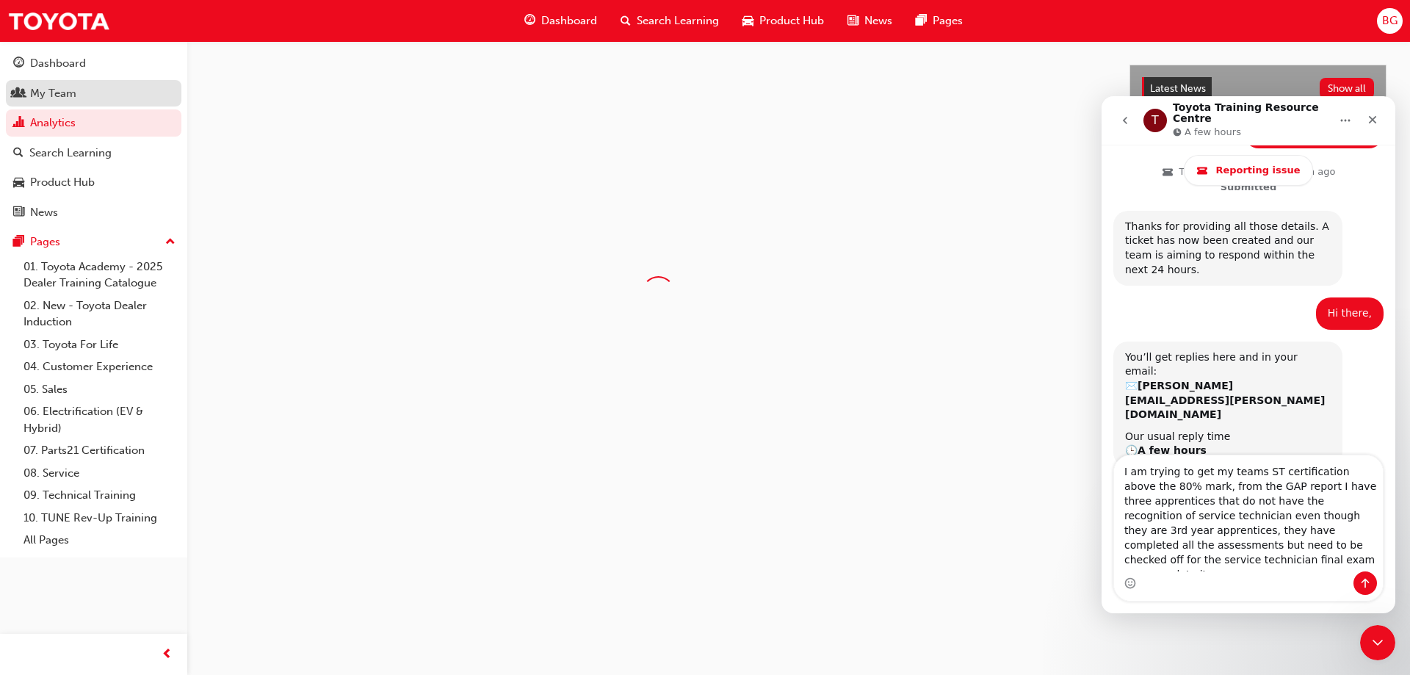
click at [80, 104] on link "My Team" at bounding box center [94, 93] width 176 height 27
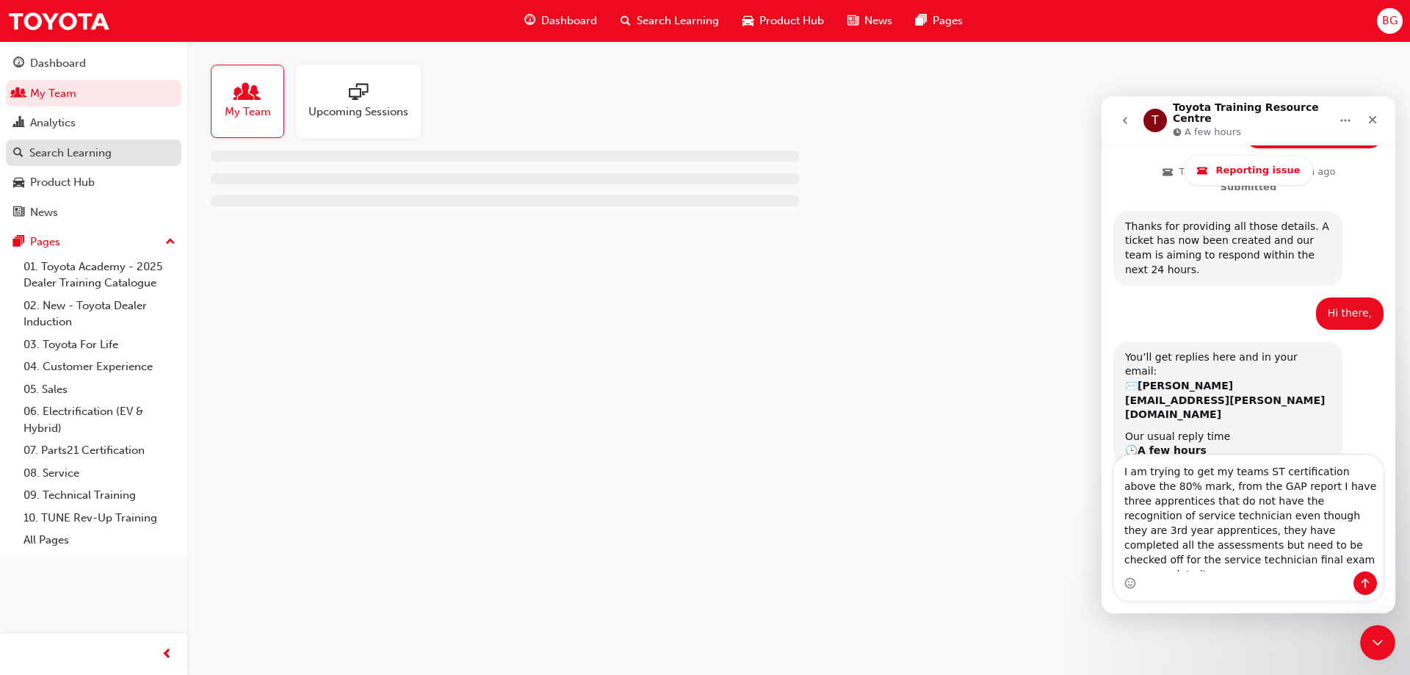
click at [74, 164] on link "Search Learning" at bounding box center [94, 153] width 176 height 27
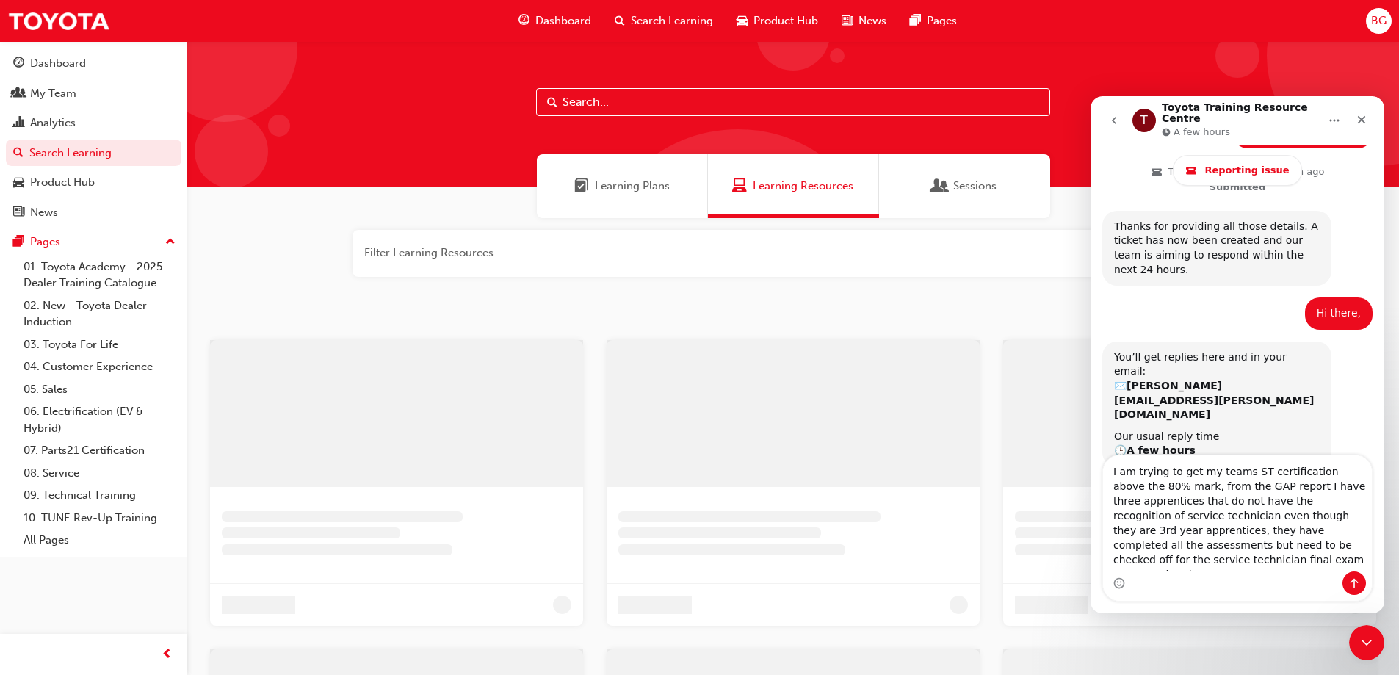
click at [588, 190] on span "Learning Plans" at bounding box center [581, 186] width 15 height 17
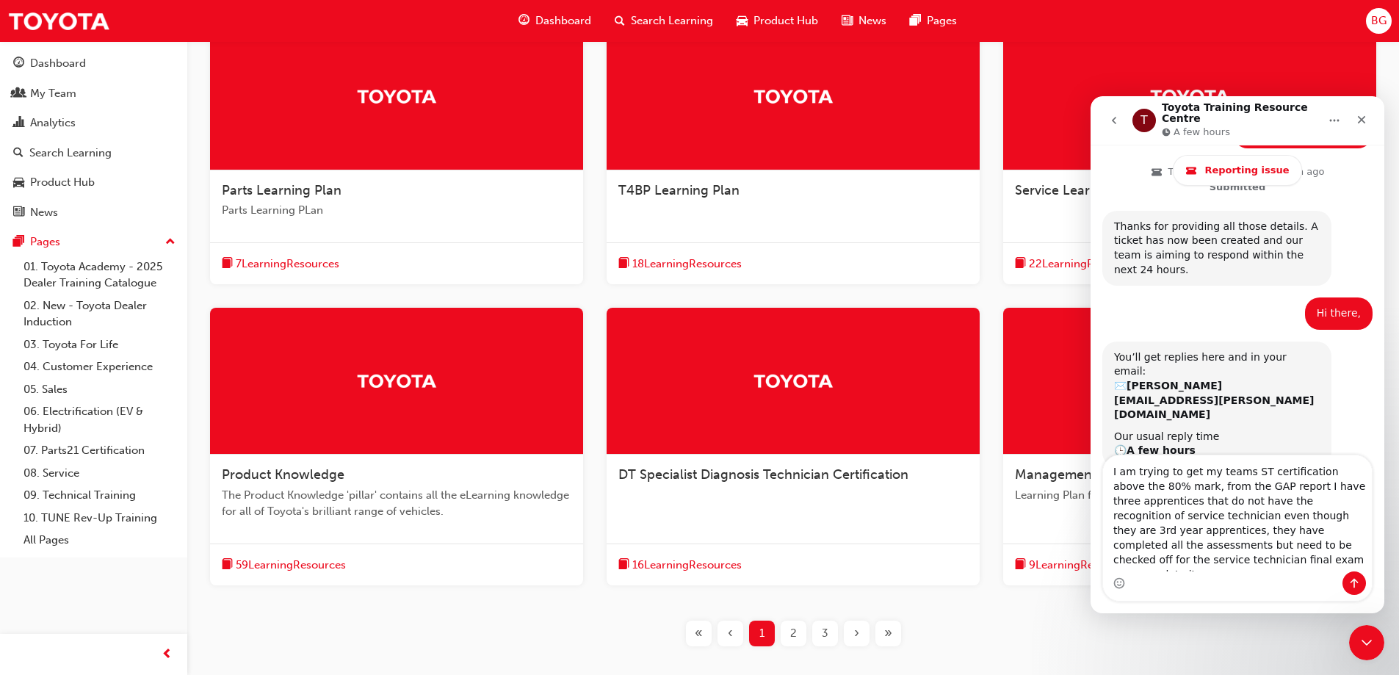
scroll to position [407, 0]
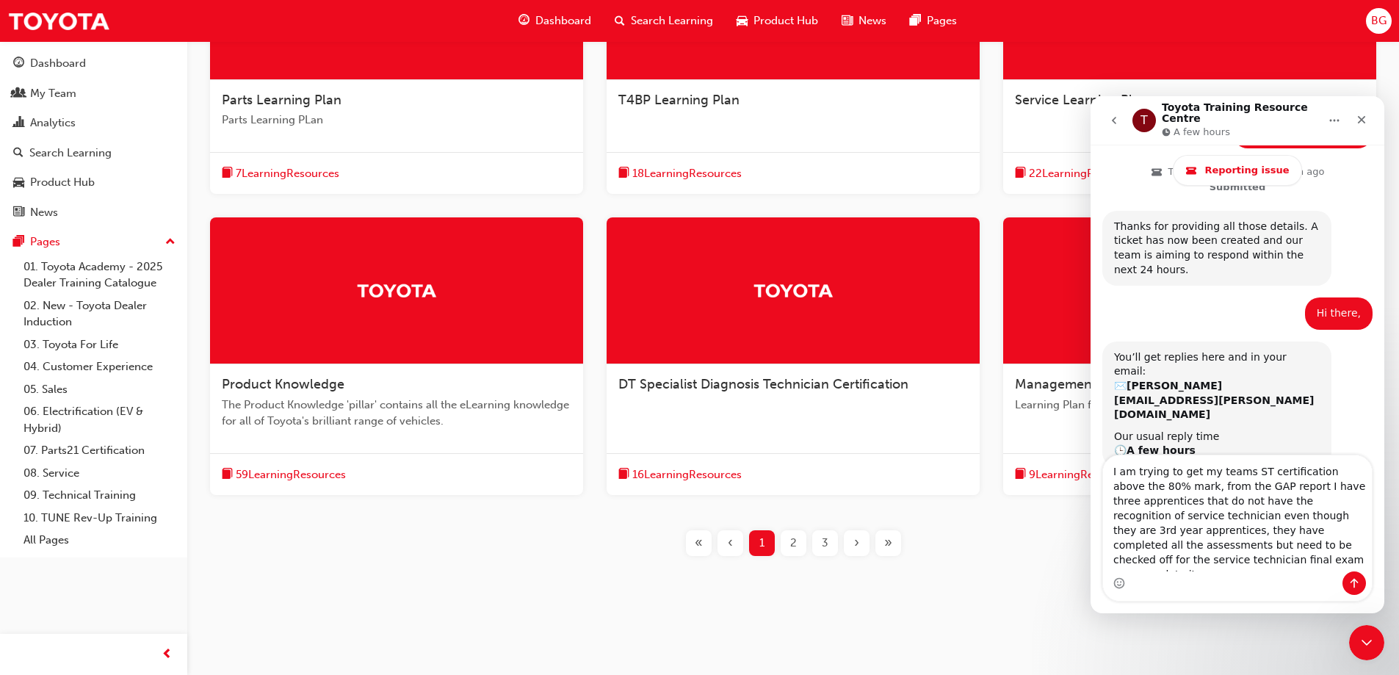
click at [782, 547] on div "2" at bounding box center [794, 543] width 26 height 26
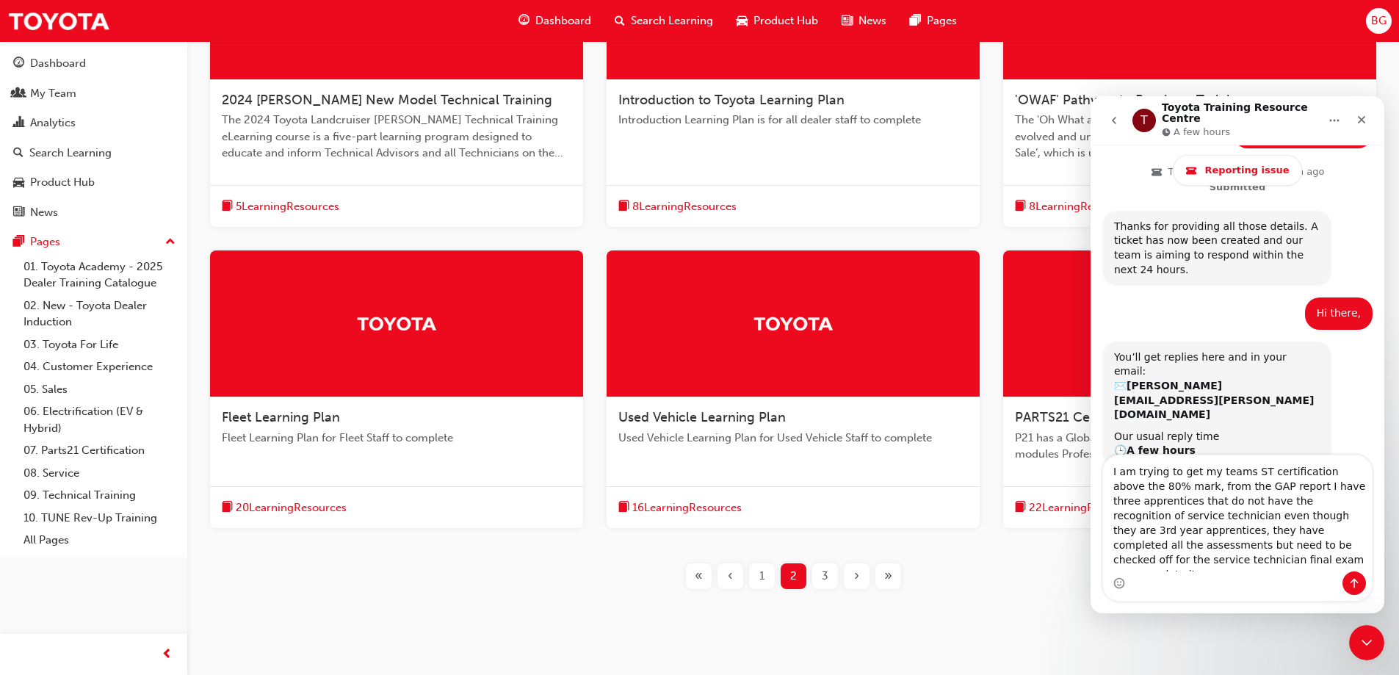
click at [828, 582] on span "3" at bounding box center [825, 576] width 7 height 17
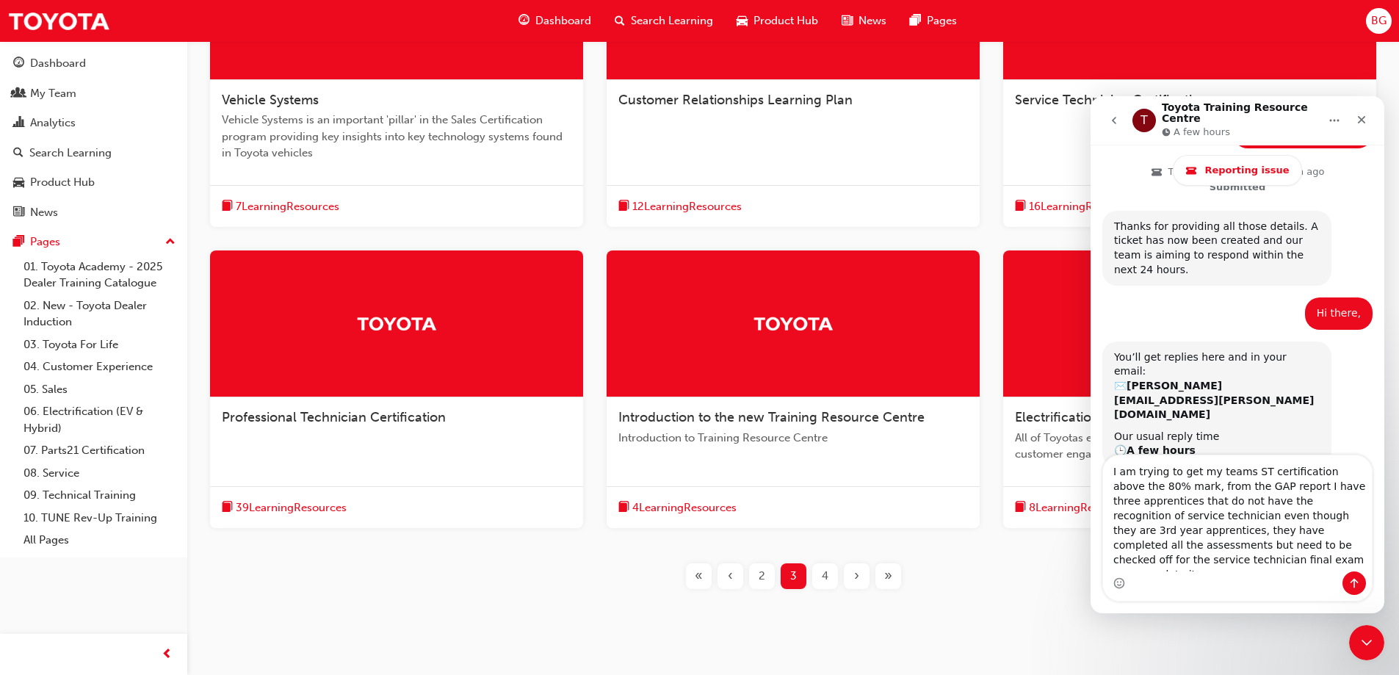
click at [1069, 109] on div "Service Technician Certification" at bounding box center [1189, 108] width 373 height 56
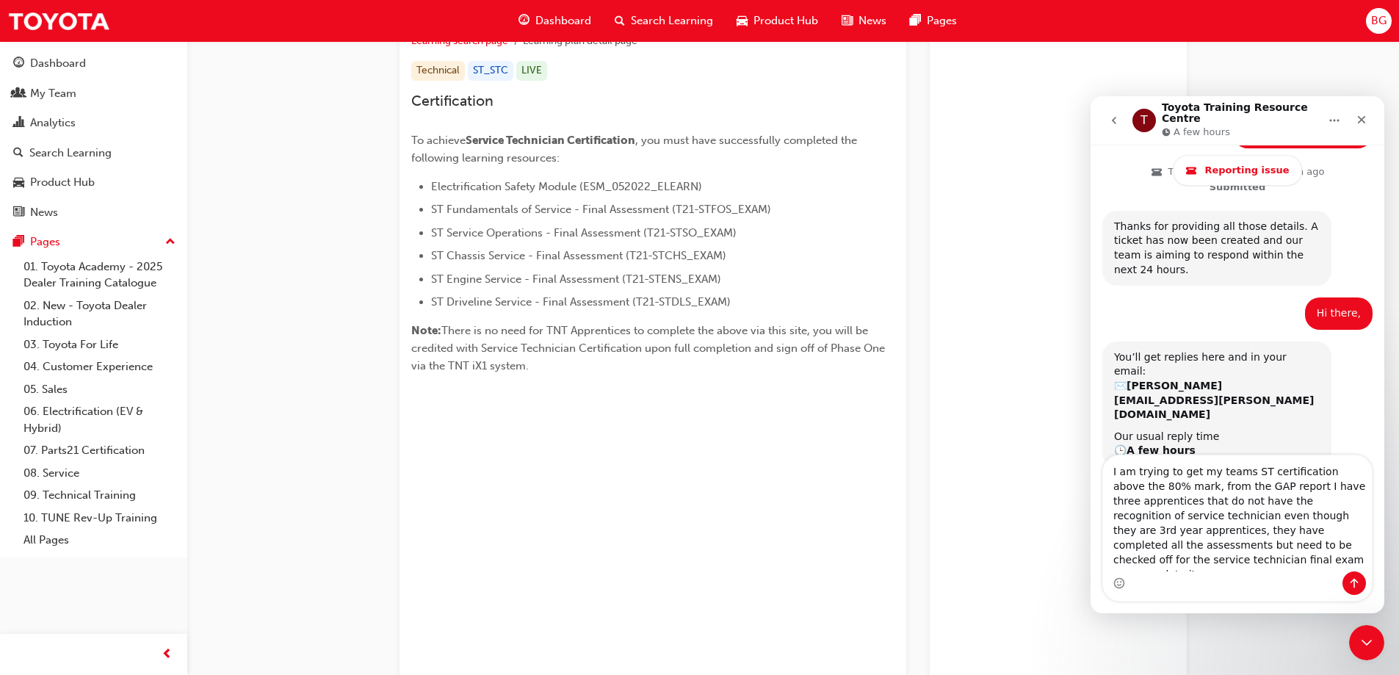
scroll to position [123, 0]
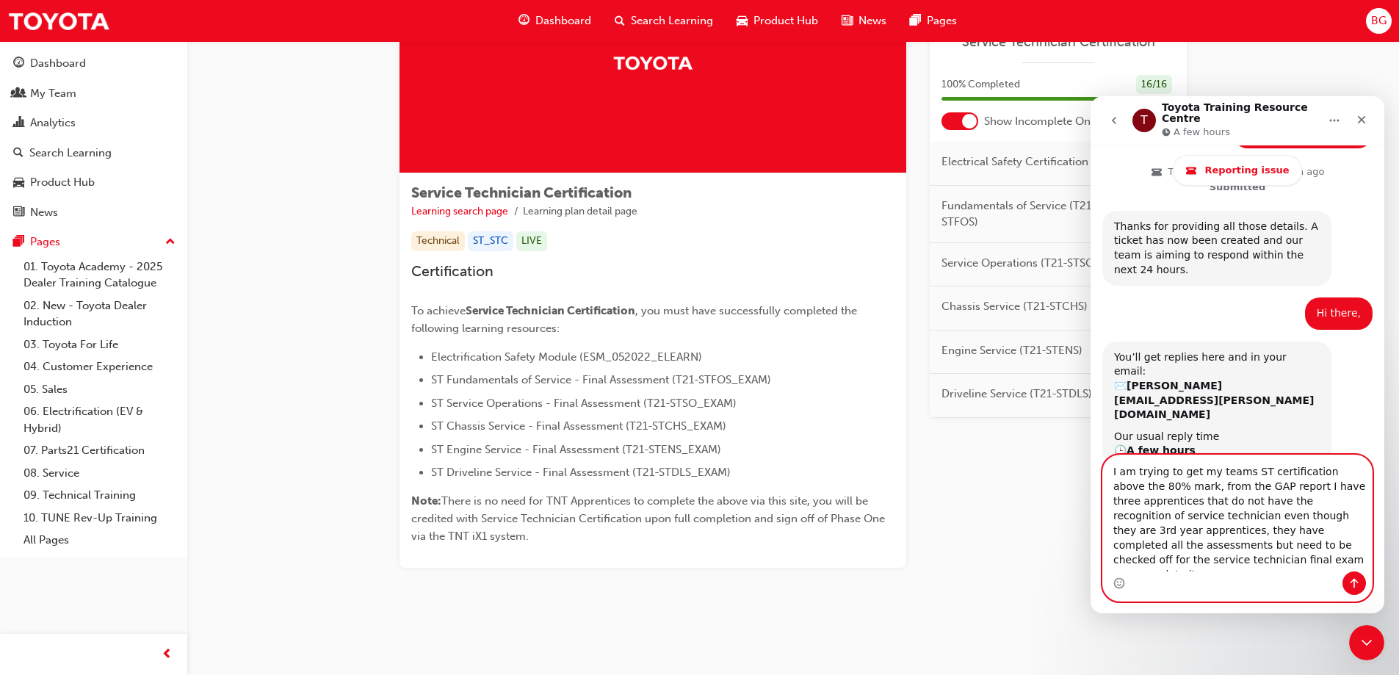
click at [1215, 566] on textarea "I am trying to get my teams ST certification above the 80% mark, from the GAP r…" at bounding box center [1237, 513] width 269 height 116
type textarea "I am trying to get my teams ST certification above the 80% mark, from the GAP r…"
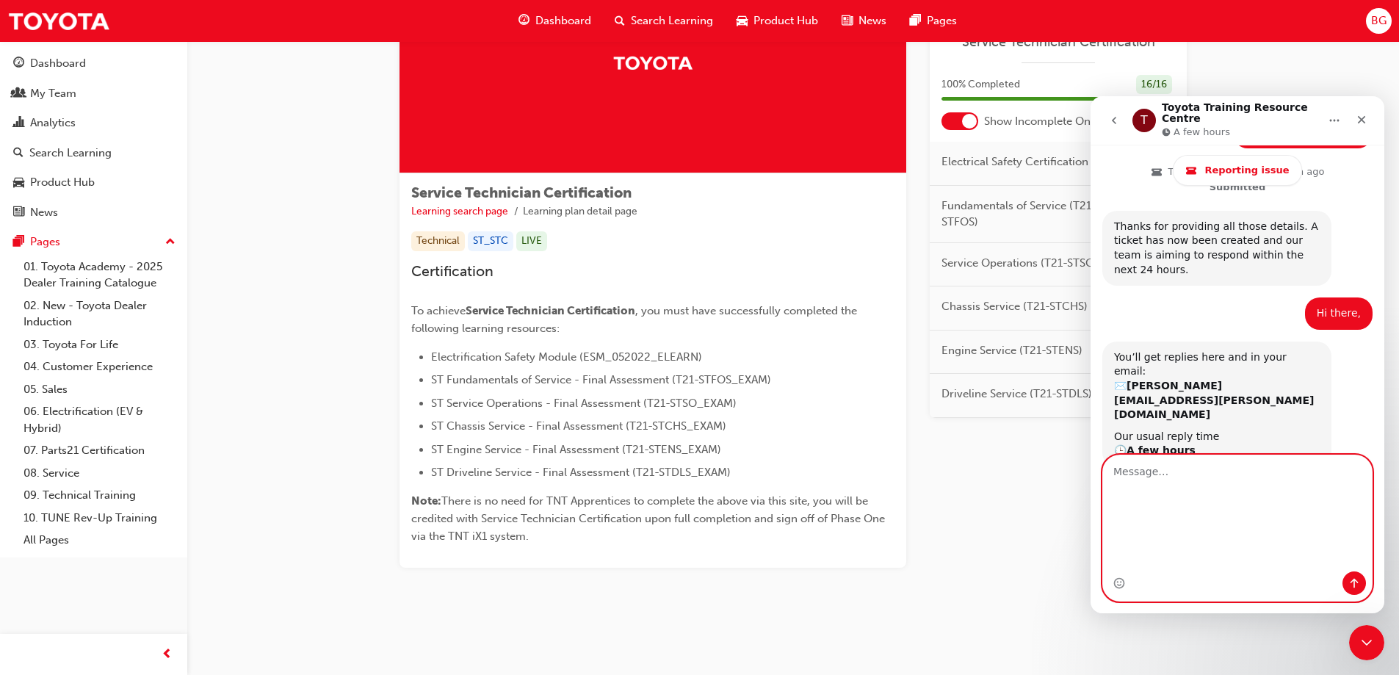
scroll to position [842, 0]
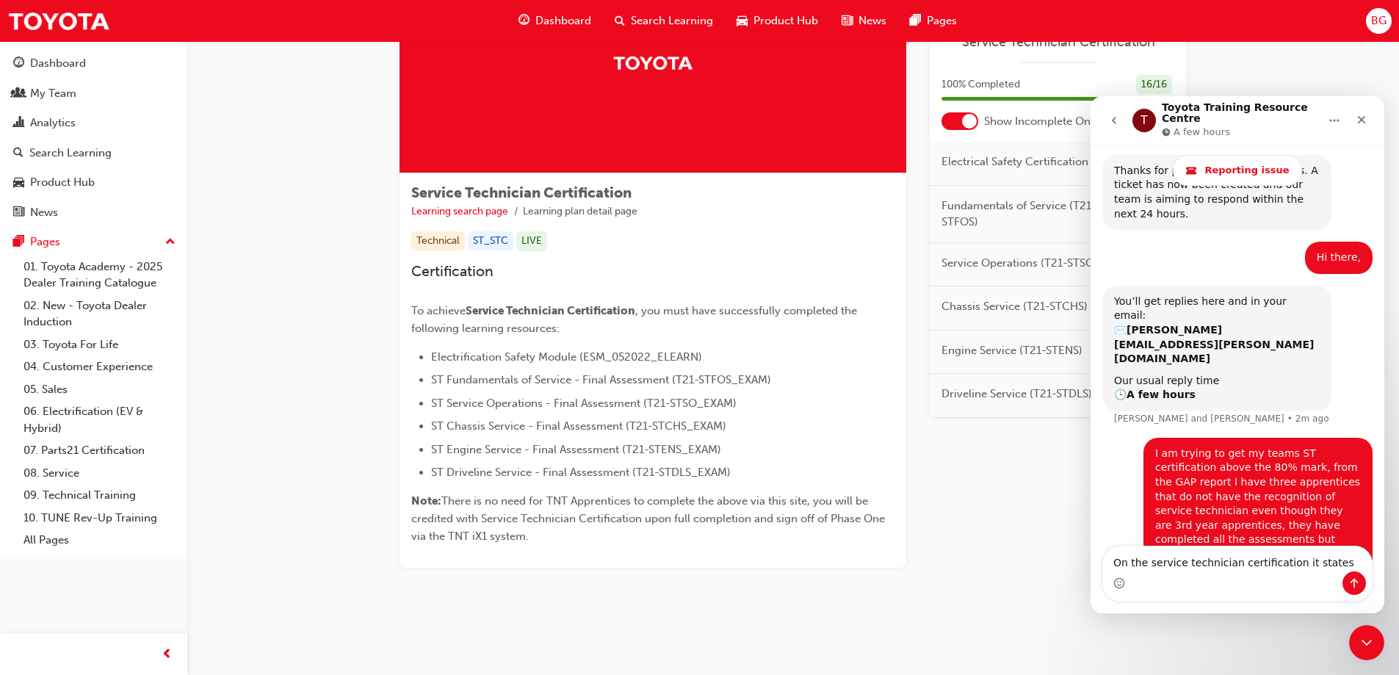
drag, startPoint x: 548, startPoint y: 543, endPoint x: 411, endPoint y: 500, distance: 143.8
click at [411, 500] on div "Service Technician Certification Learning search page Learning plan detail page…" at bounding box center [653, 370] width 507 height 394
copy p "Note: There is no need for TNT Apprentices to complete the above via this site,…"
click at [1328, 562] on textarea "On the service technician certification it states" at bounding box center [1237, 558] width 269 height 25
paste textarea "Note: There is no need for TNT Apprentices to complete the above via this site,…"
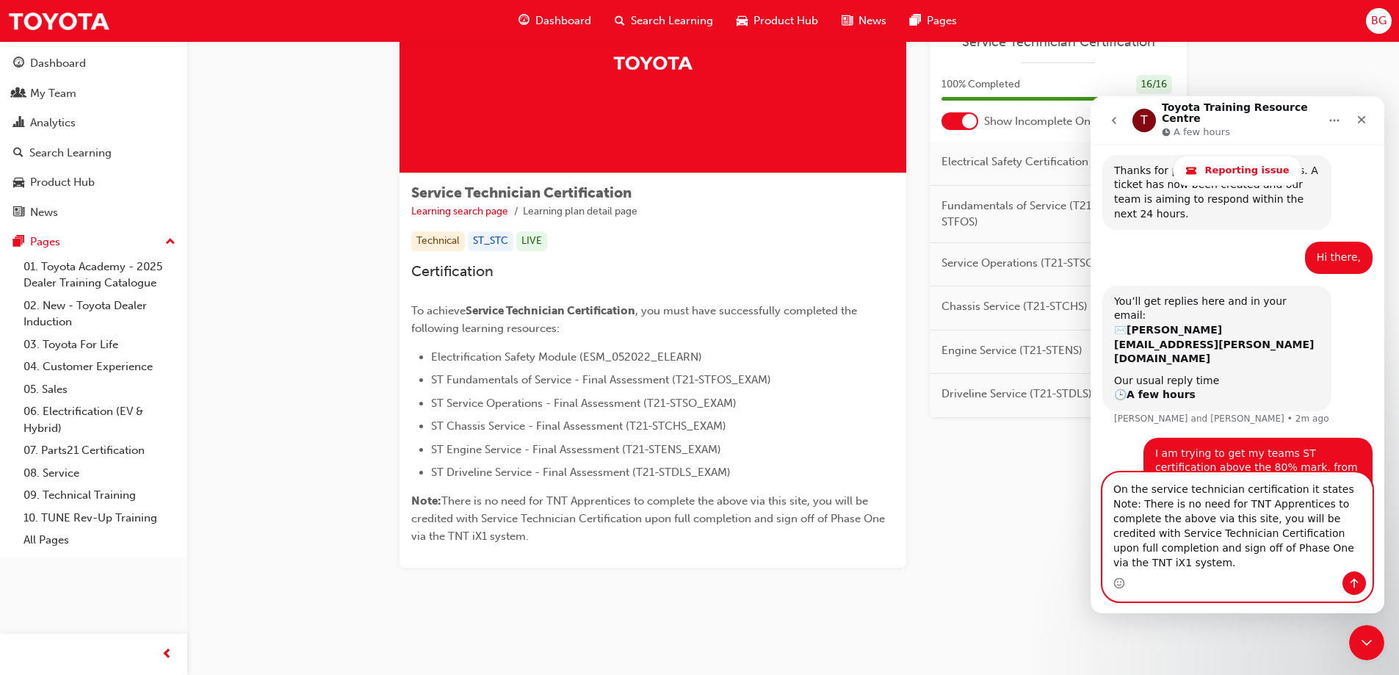
scroll to position [900, 0]
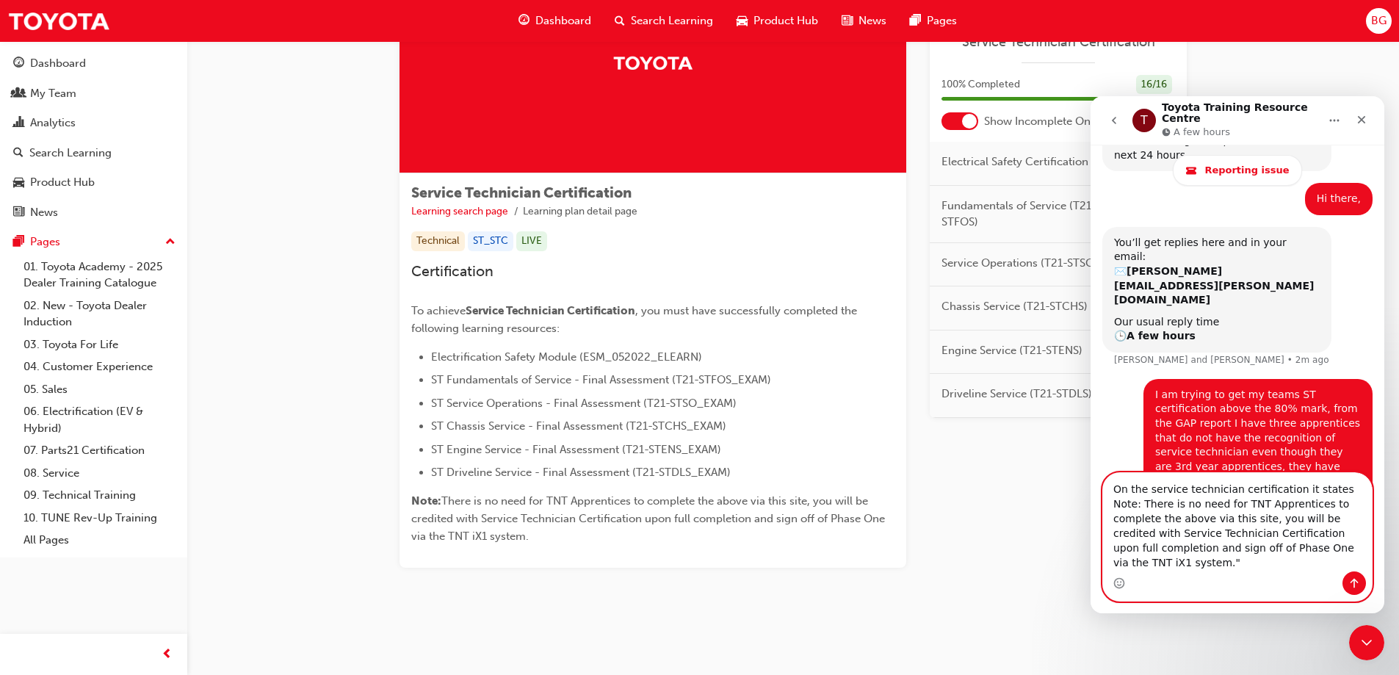
click at [1325, 505] on textarea "On the service technician certification it states Note: There is no need for TN…" at bounding box center [1237, 522] width 269 height 98
type textarea "On the service technician certification it states "Note: There is no need for T…"
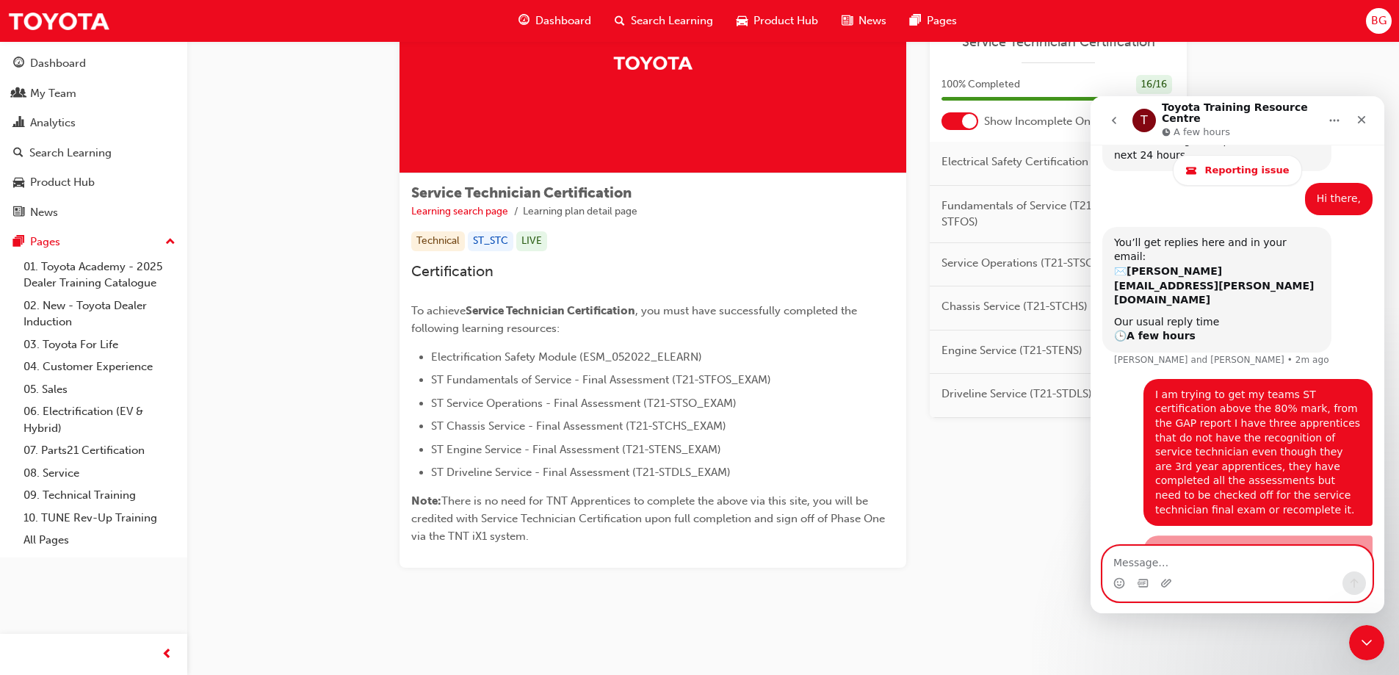
scroll to position [962, 0]
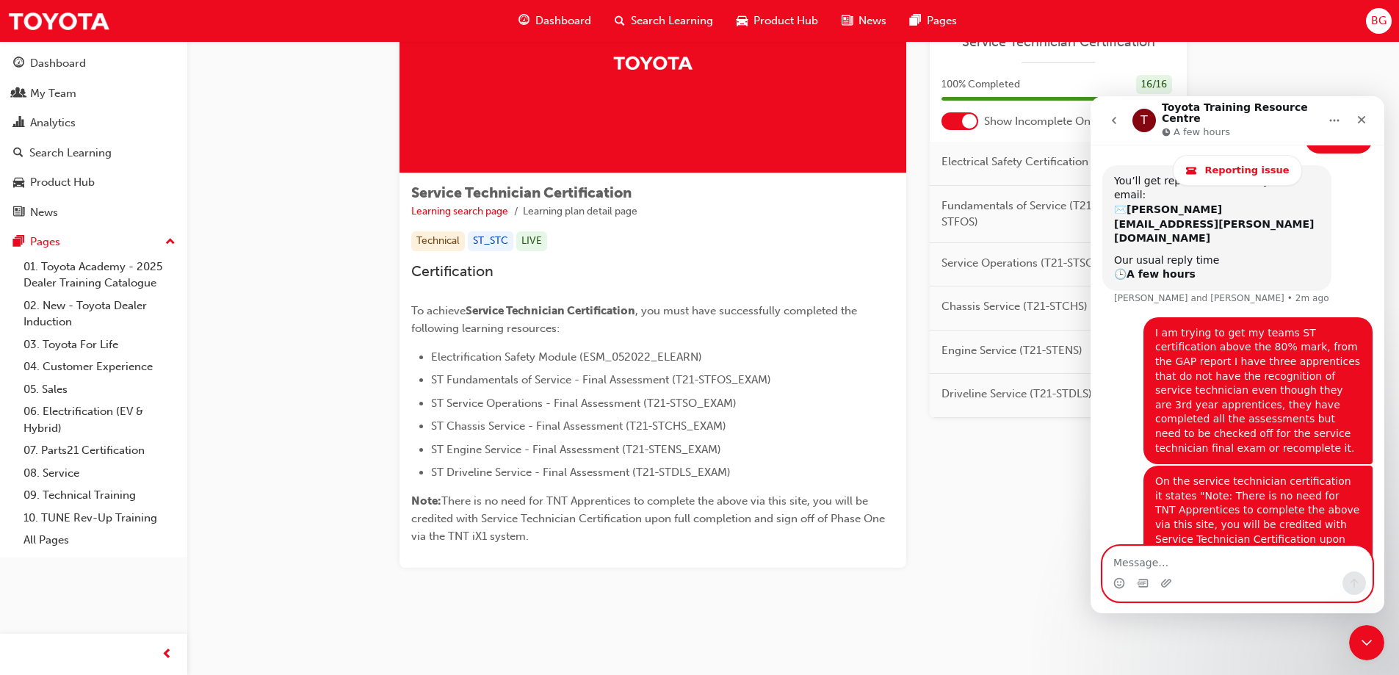
click at [1219, 563] on textarea "Message…" at bounding box center [1237, 558] width 269 height 25
click at [1044, 516] on div "Learning Plan Service Technician Certification 100 % Completed 16 / 16 Show Inc…" at bounding box center [1058, 260] width 257 height 615
click at [1361, 646] on icon "Close Intercom Messenger" at bounding box center [1365, 641] width 18 height 18
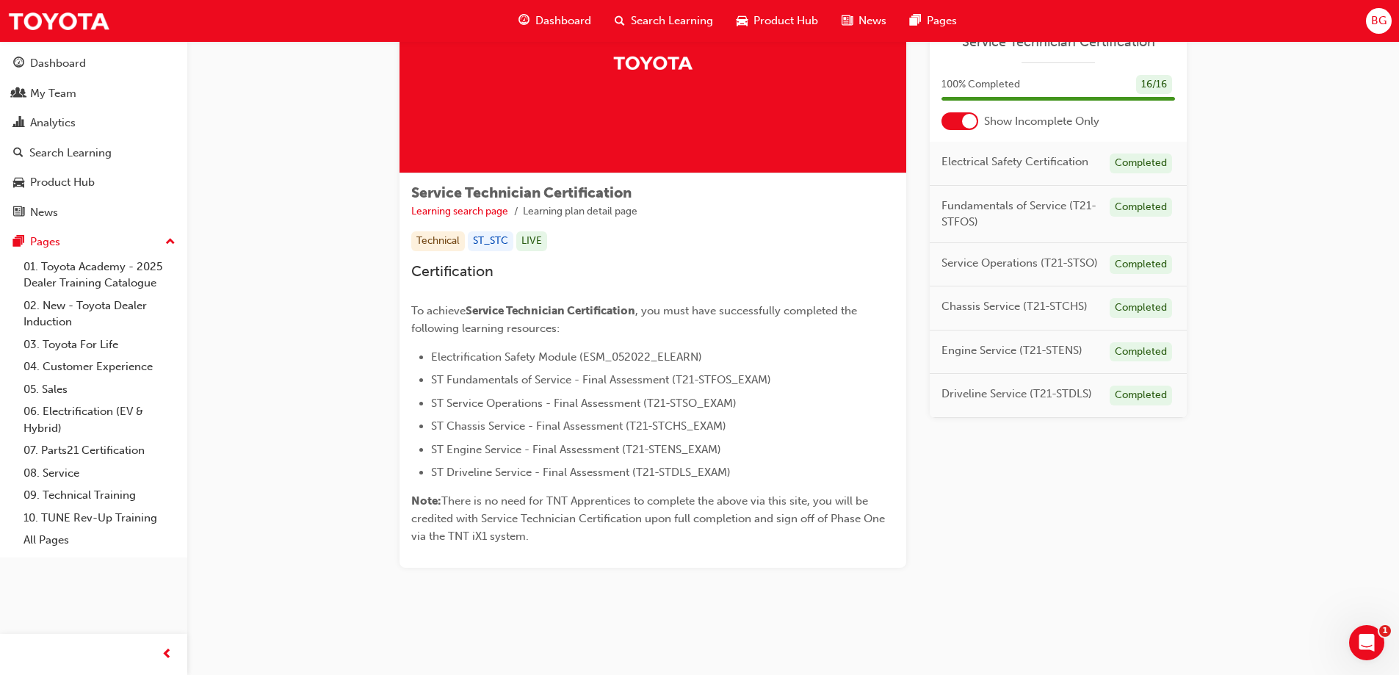
click at [1026, 483] on div "Learning Plan Service Technician Certification 100 % Completed 16 / 16 Show Inc…" at bounding box center [1058, 260] width 257 height 615
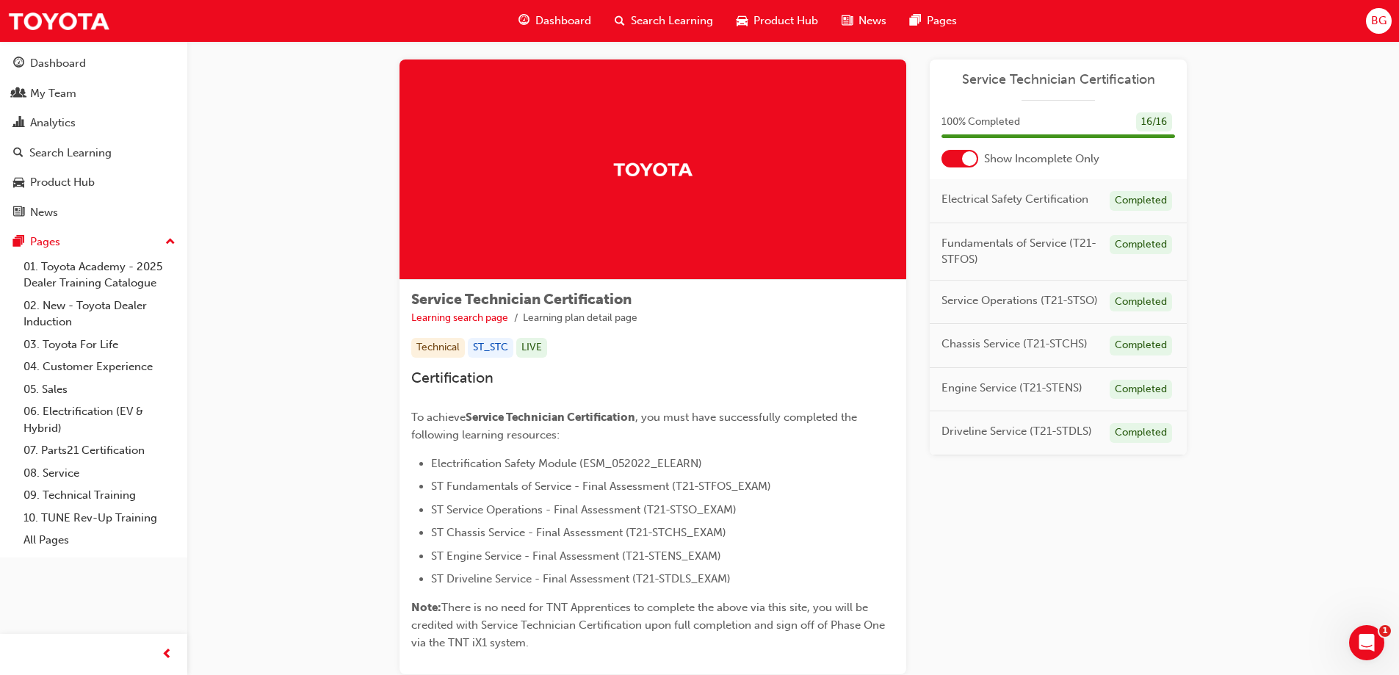
scroll to position [0, 0]
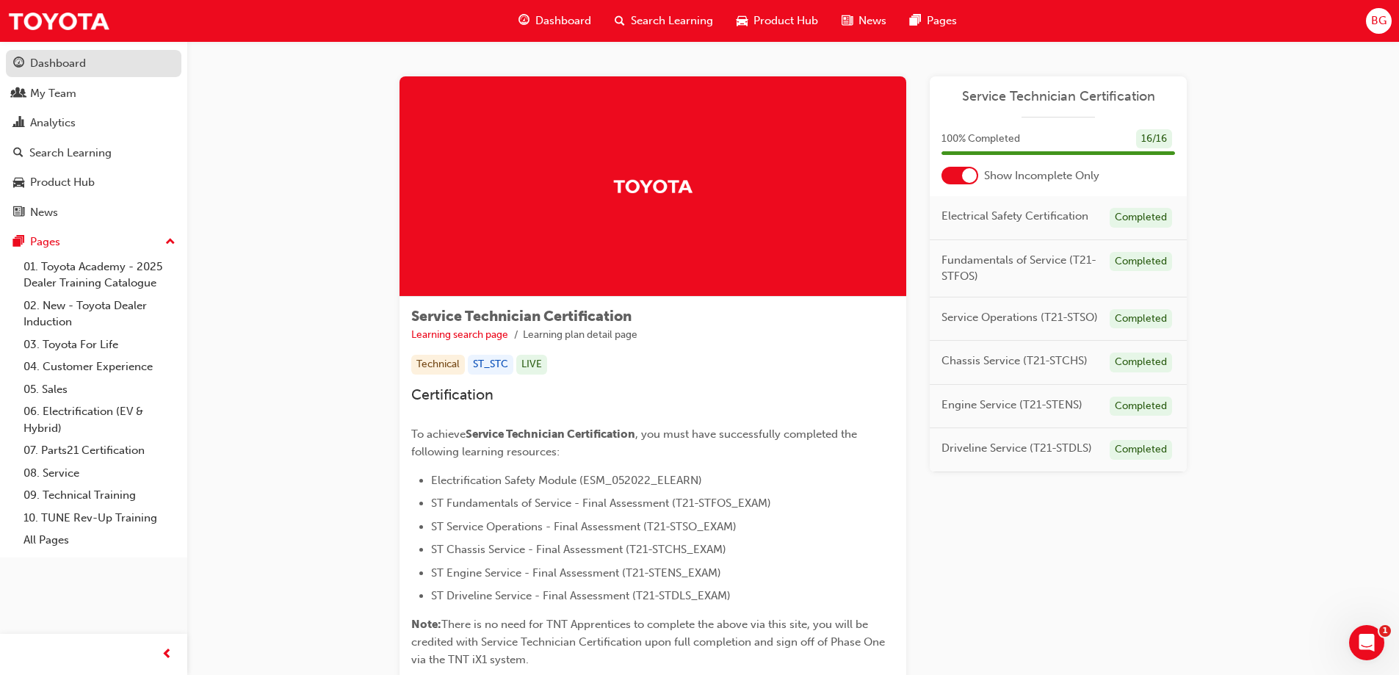
click at [103, 53] on link "Dashboard" at bounding box center [94, 63] width 176 height 27
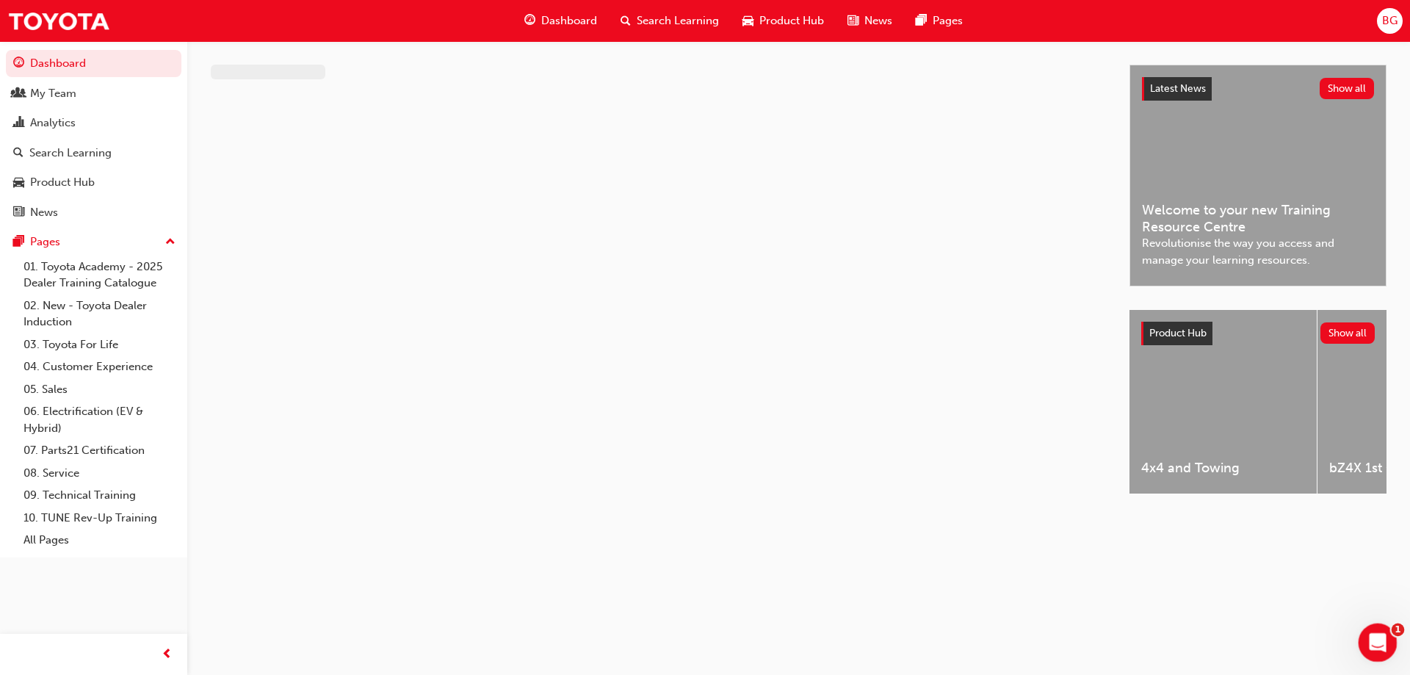
click at [1357, 634] on div "Open Intercom Messenger" at bounding box center [1375, 640] width 48 height 48
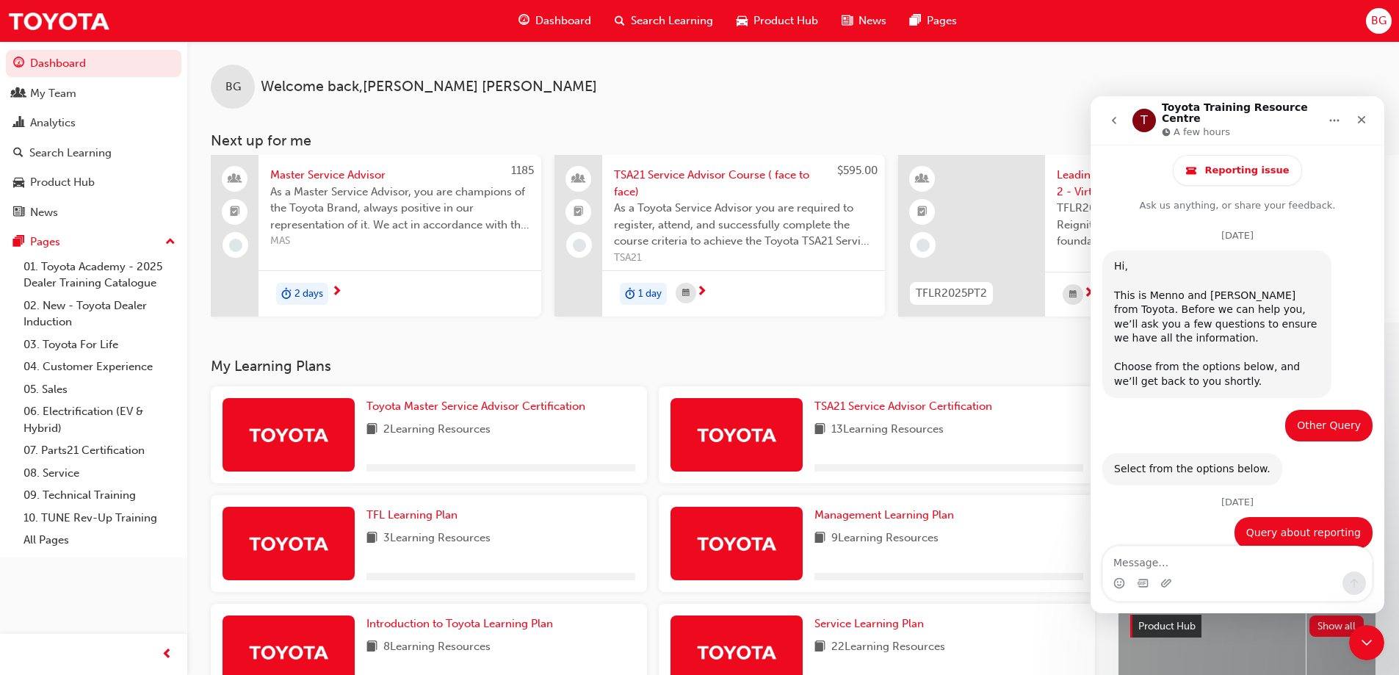
scroll to position [962, 0]
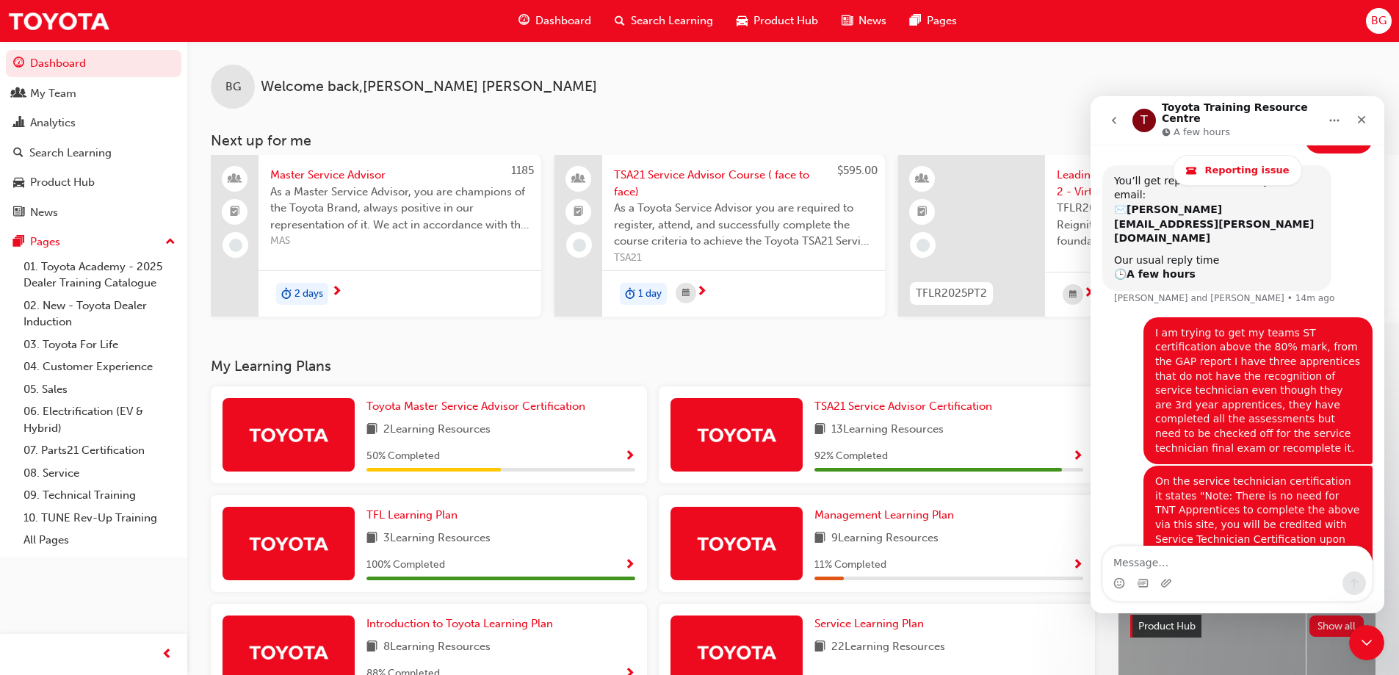
click at [1107, 118] on button "go back" at bounding box center [1114, 121] width 28 height 28
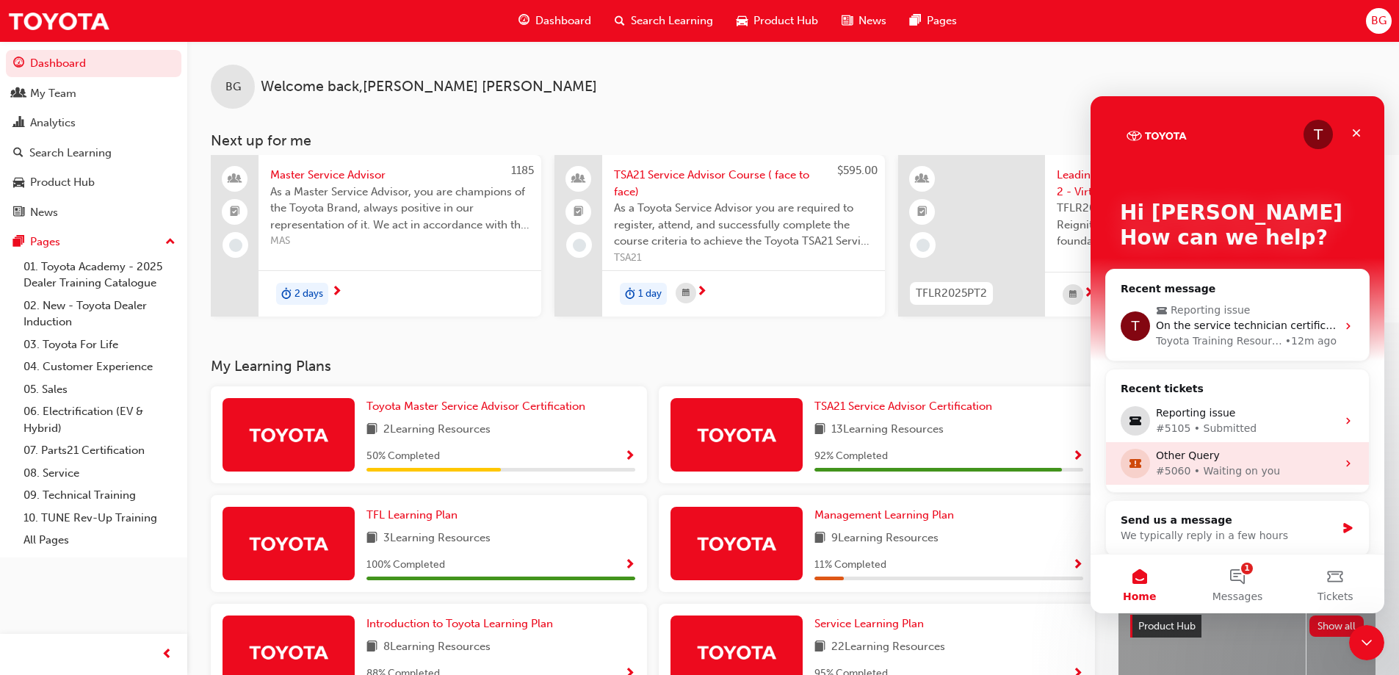
click at [1276, 463] on div "#5060 • Waiting on you" at bounding box center [1246, 470] width 181 height 15
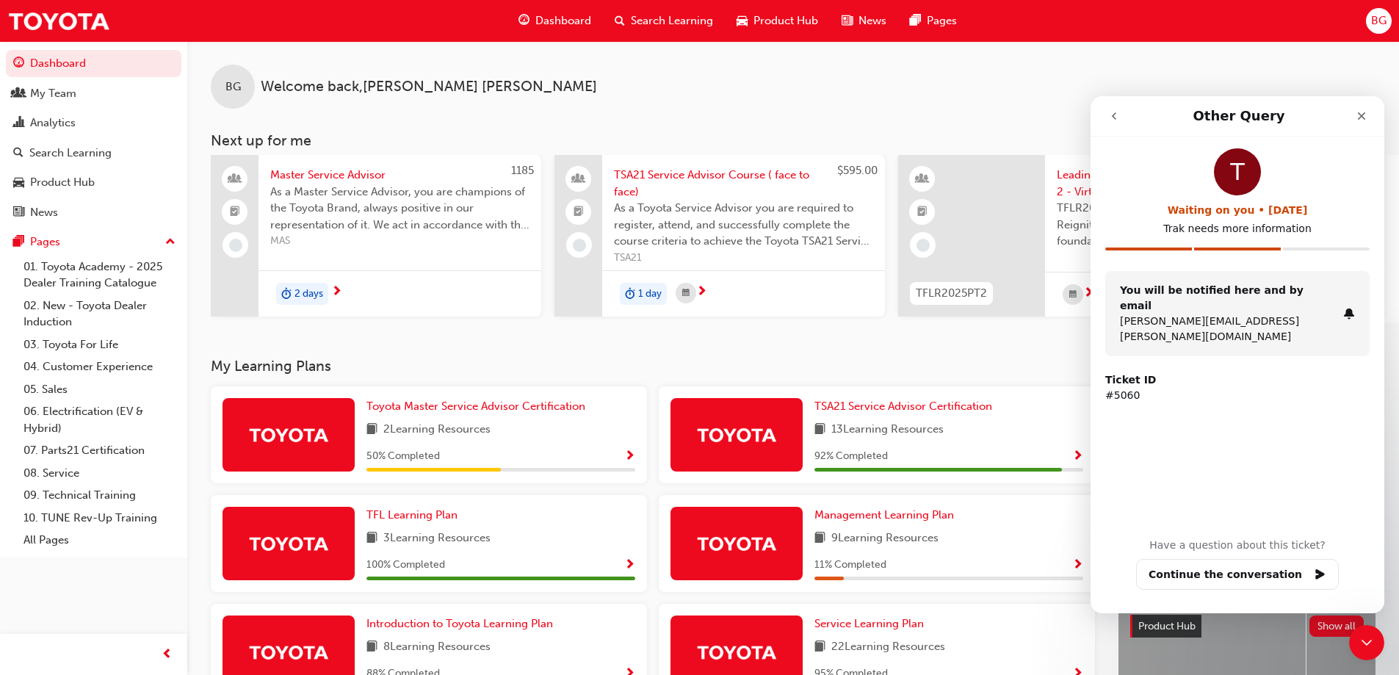
click at [1348, 308] on icon "Intercom messenger" at bounding box center [1349, 313] width 10 height 11
click at [1107, 123] on button "go back" at bounding box center [1114, 116] width 28 height 28
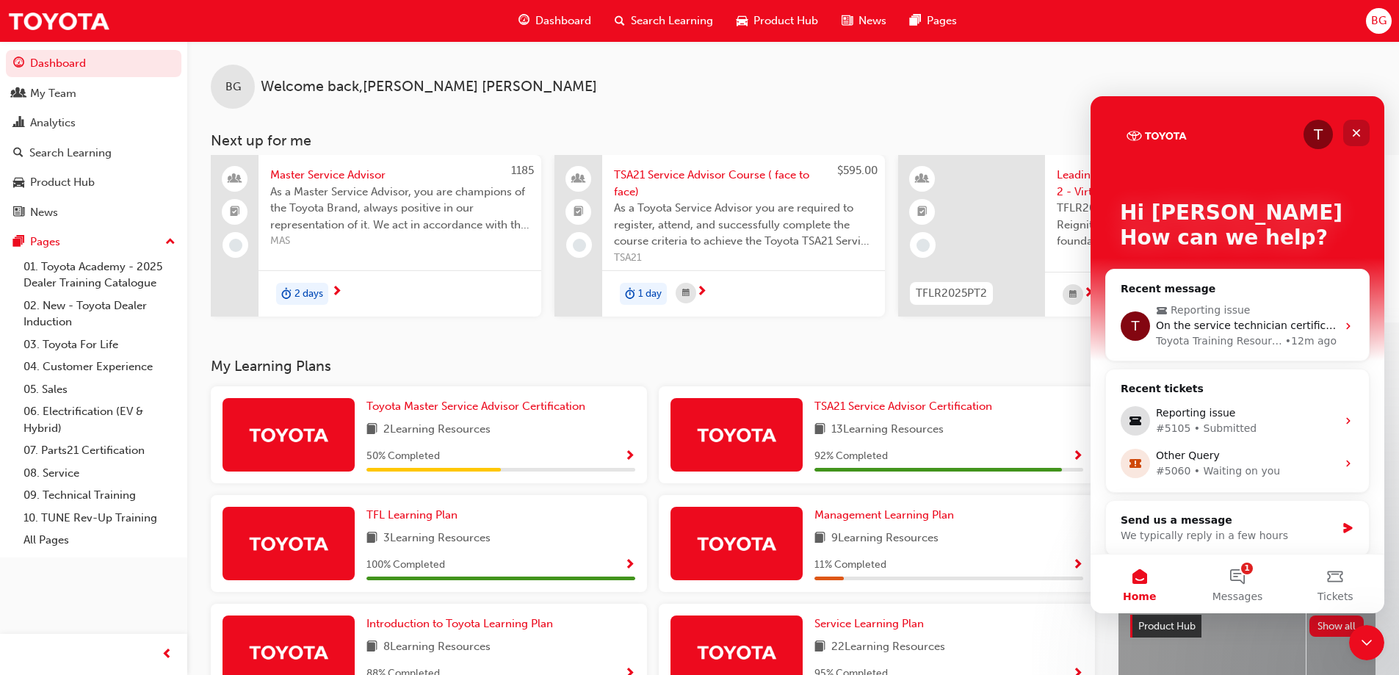
click at [1363, 129] on div "Close" at bounding box center [1356, 133] width 26 height 26
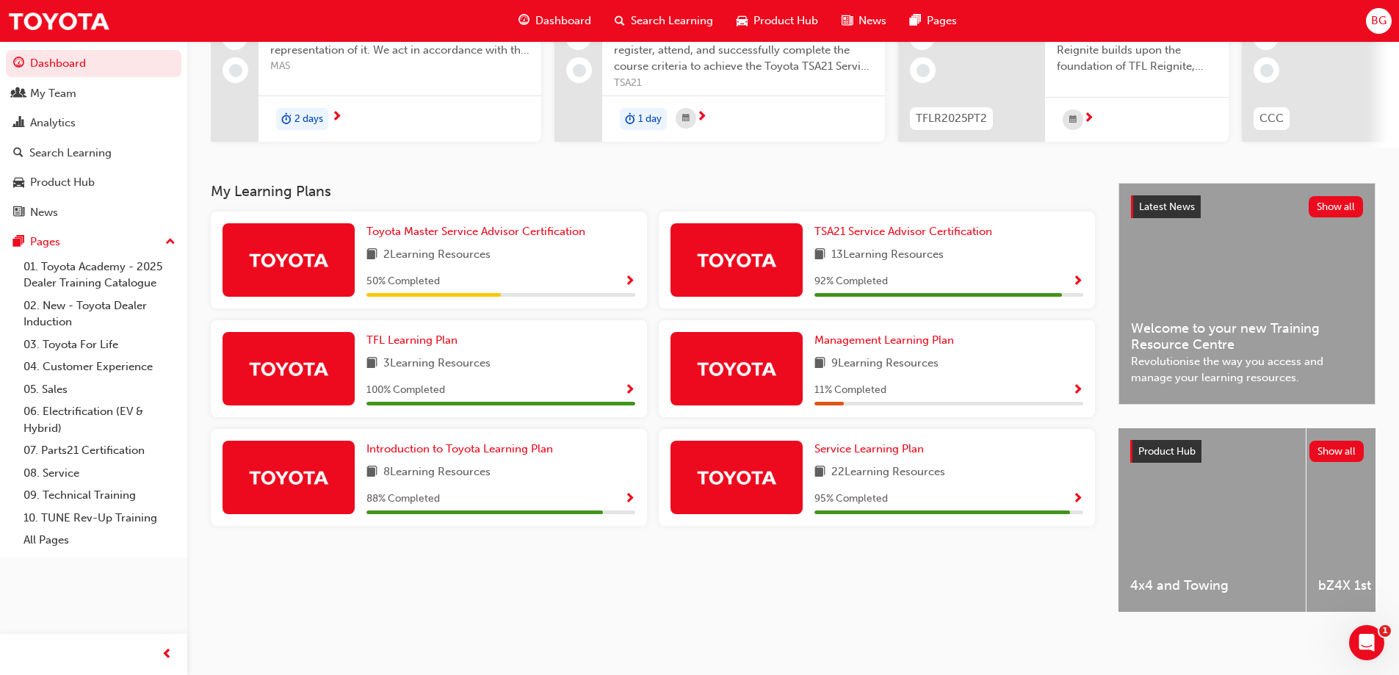
scroll to position [187, 0]
